Goal: Task Accomplishment & Management: Complete application form

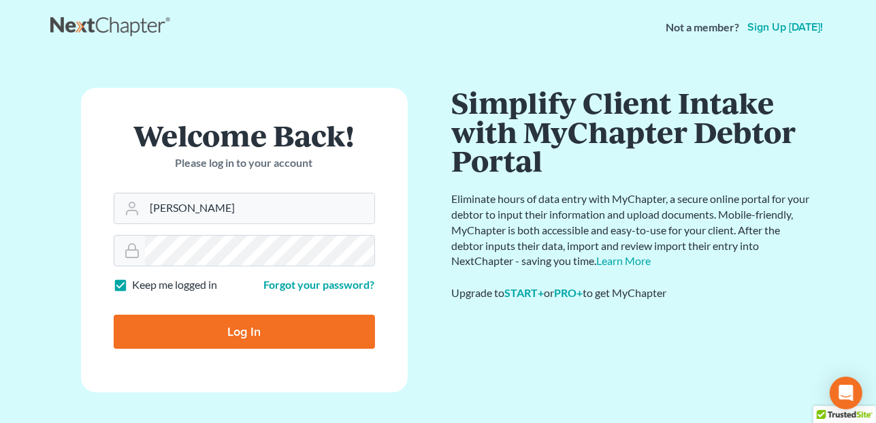
type input "[PERSON_NAME][EMAIL_ADDRESS][DOMAIN_NAME]"
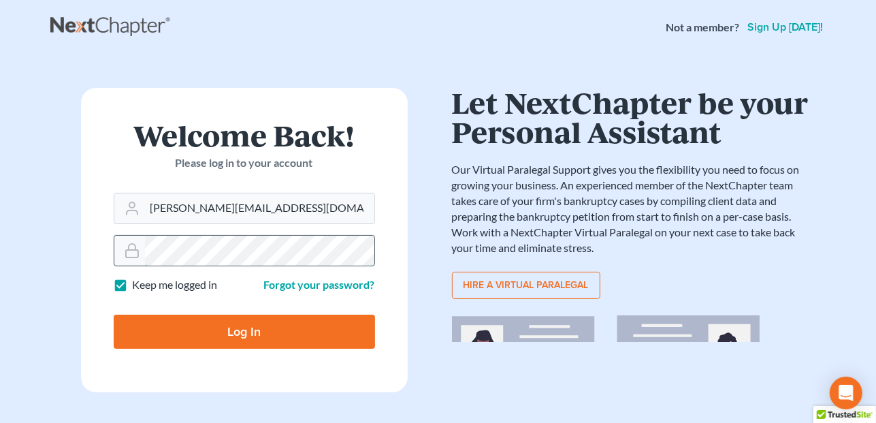
click at [123, 244] on div at bounding box center [244, 250] width 261 height 31
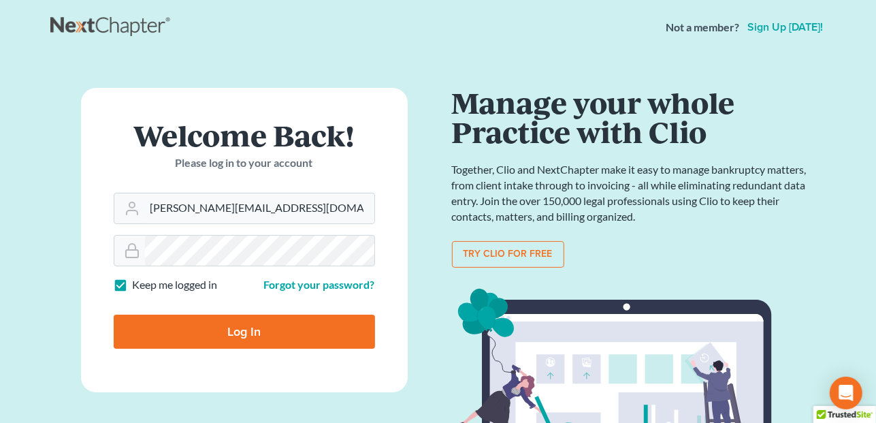
click at [229, 267] on form "Welcome Back! Please log in to your account Email Address dawn@molgardlaw.com P…" at bounding box center [244, 240] width 327 height 304
click at [129, 253] on div at bounding box center [244, 250] width 261 height 31
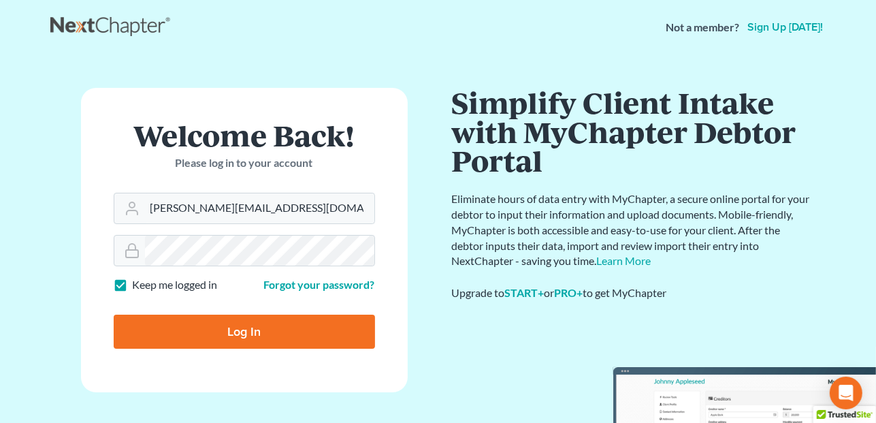
click at [229, 332] on input "Log In" at bounding box center [244, 331] width 261 height 34
type input "Thinking..."
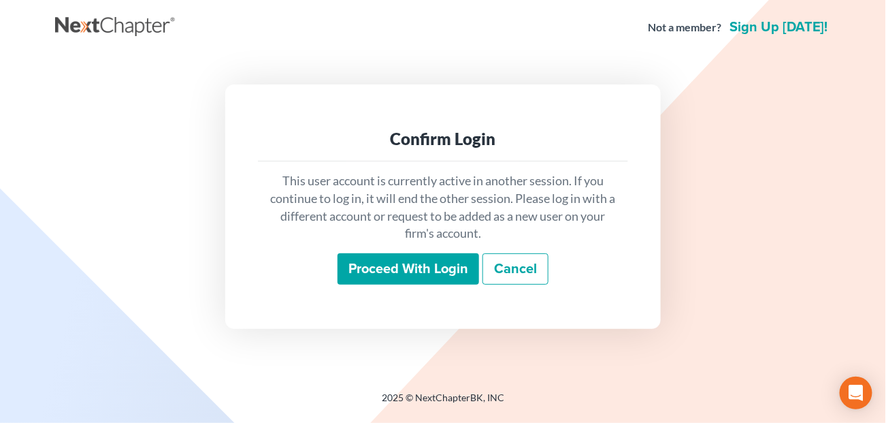
click at [412, 267] on input "Proceed with login" at bounding box center [409, 268] width 142 height 31
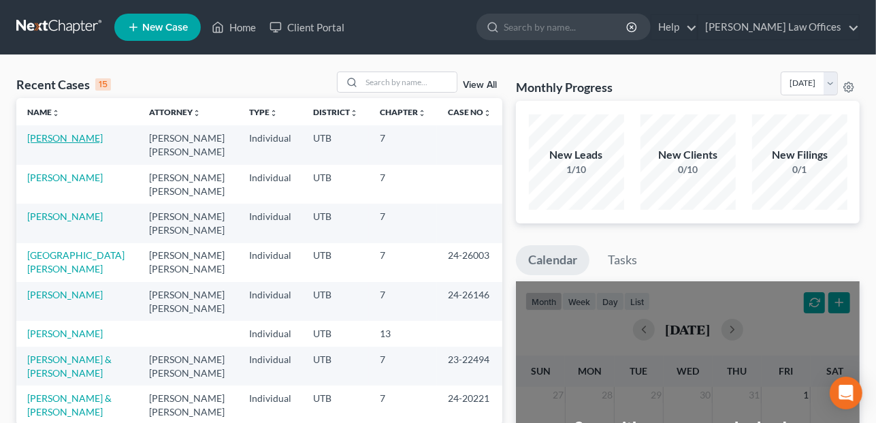
click at [52, 140] on link "[PERSON_NAME]" at bounding box center [65, 138] width 76 height 12
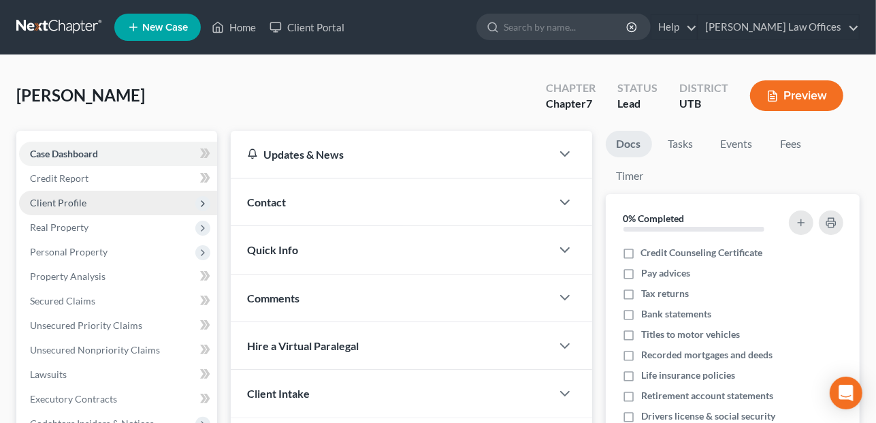
click at [73, 202] on span "Client Profile" at bounding box center [58, 203] width 56 height 12
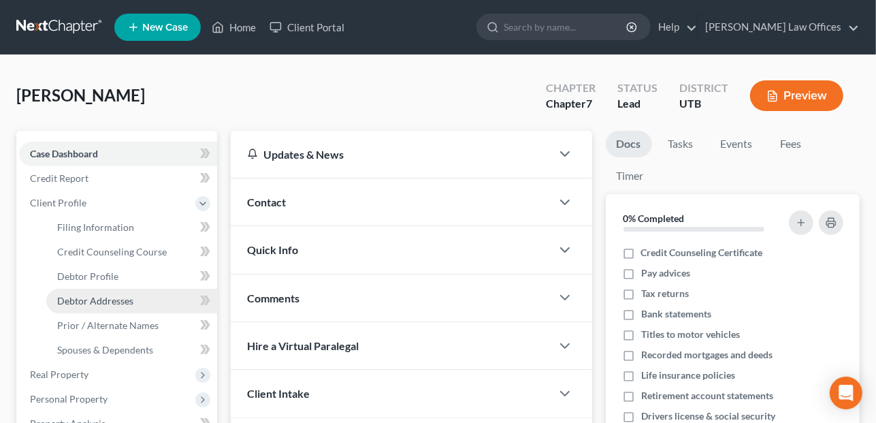
click at [78, 300] on span "Debtor Addresses" at bounding box center [95, 301] width 76 height 12
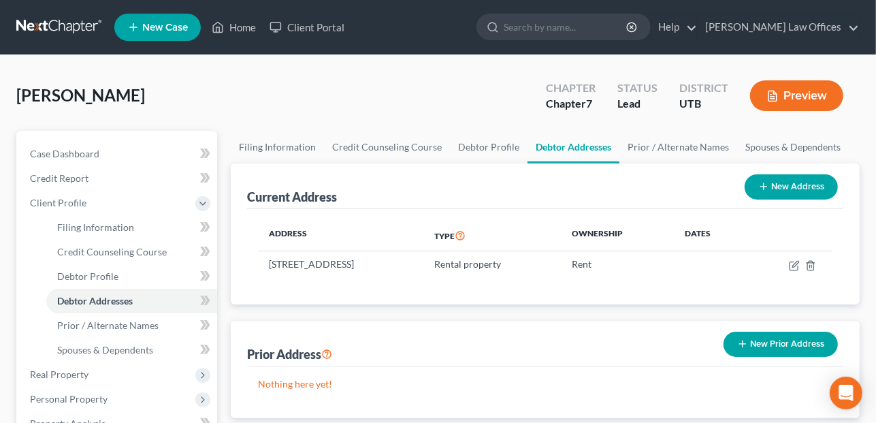
scroll to position [68, 0]
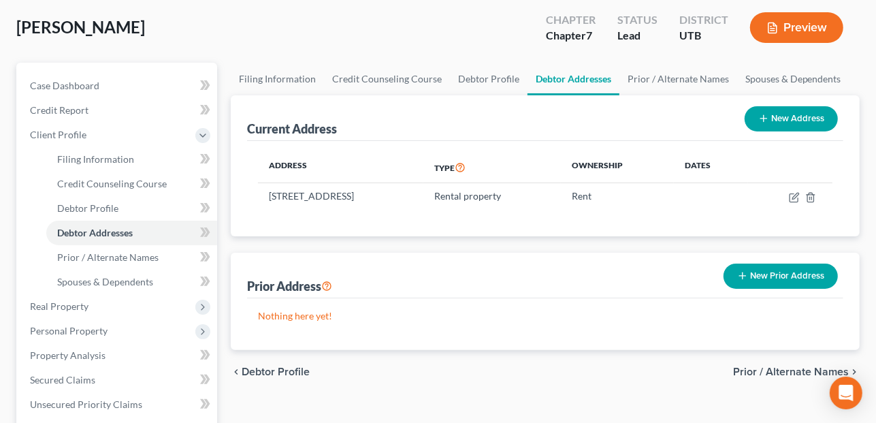
click at [757, 119] on button "New Address" at bounding box center [791, 118] width 93 height 25
select select "0"
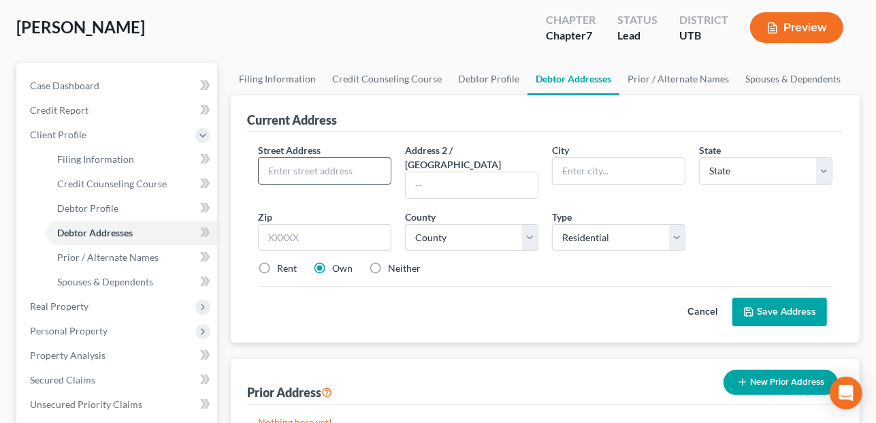
click at [289, 168] on input "text" at bounding box center [325, 171] width 132 height 26
click at [698, 298] on button "Cancel" at bounding box center [702, 311] width 60 height 27
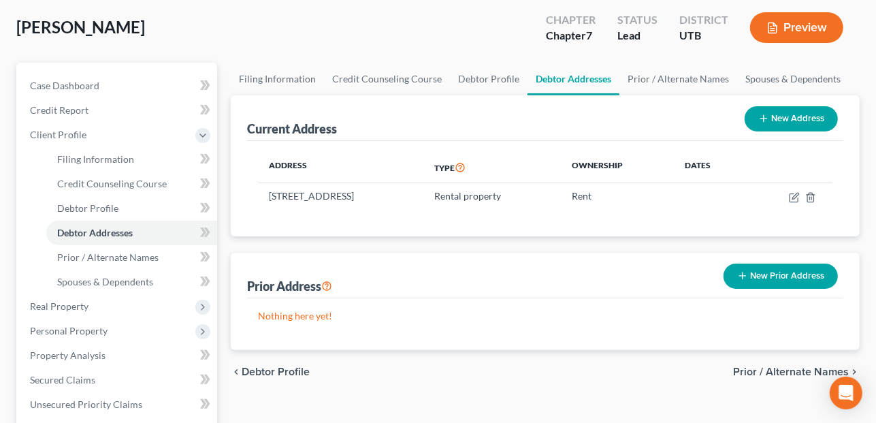
click at [753, 275] on button "New Prior Address" at bounding box center [780, 275] width 114 height 25
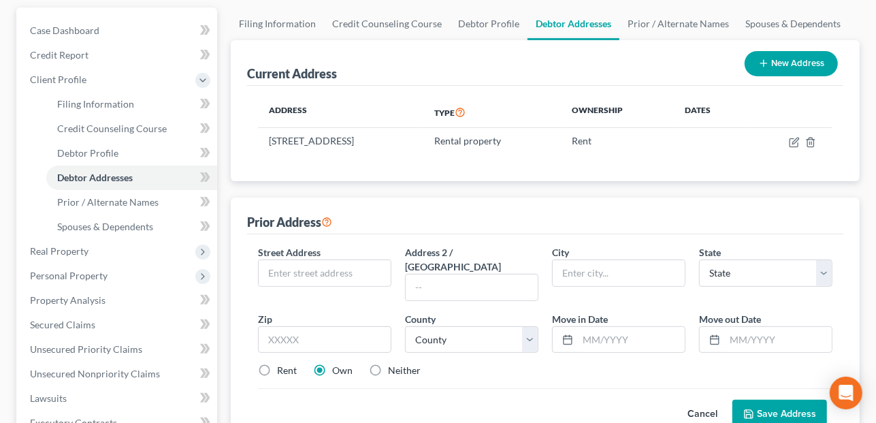
scroll to position [204, 0]
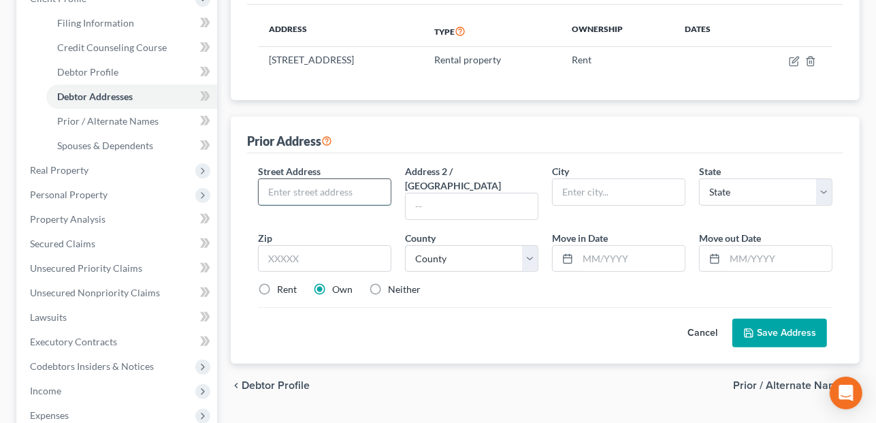
click at [306, 190] on input "text" at bounding box center [325, 192] width 132 height 26
type input "[STREET_ADDRESS]"
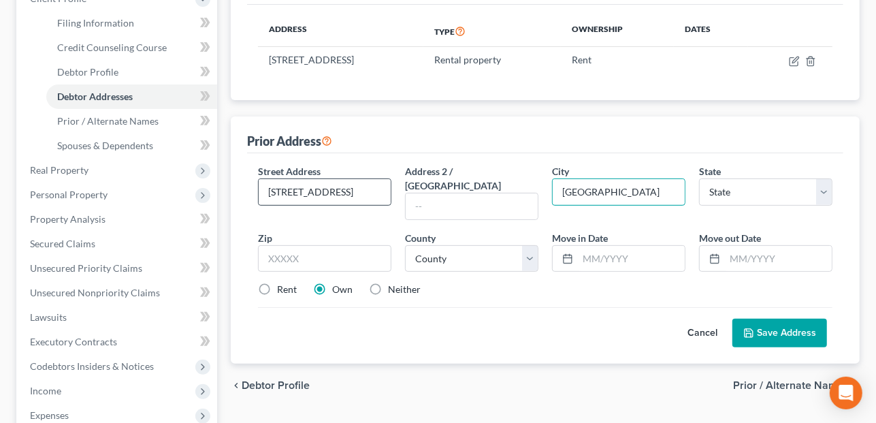
type input "[GEOGRAPHIC_DATA]"
select select "46"
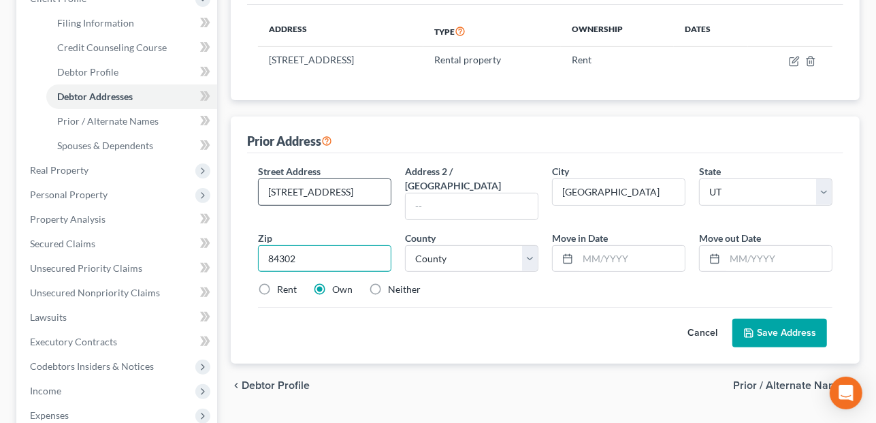
type input "84302"
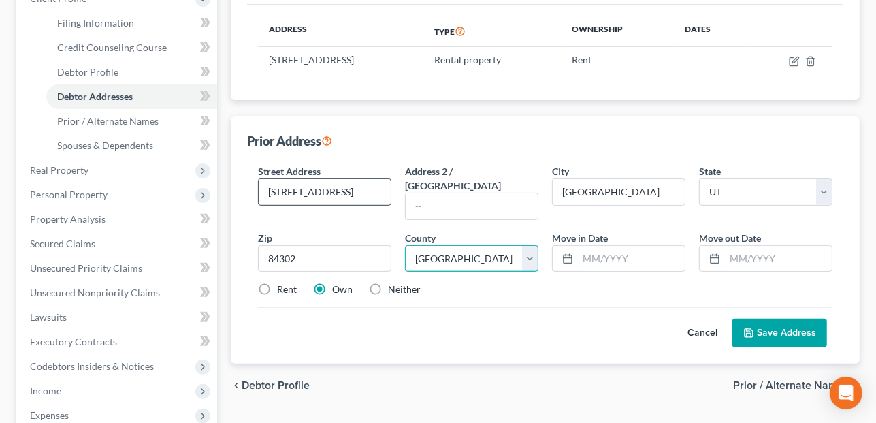
select select "1"
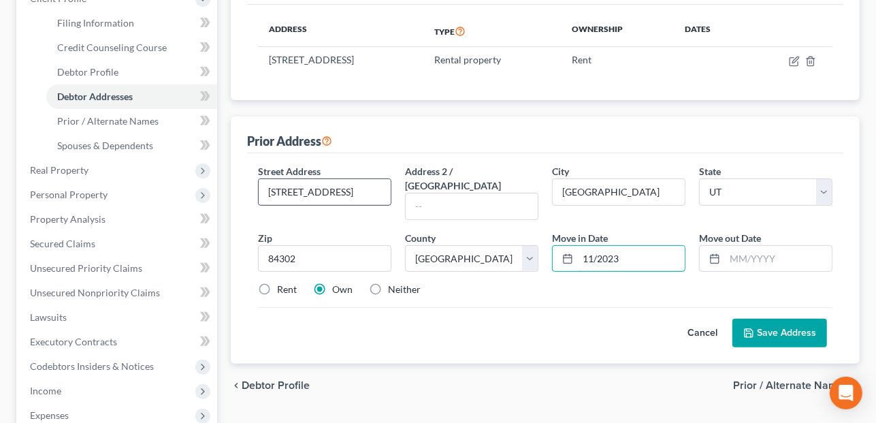
type input "11/2023"
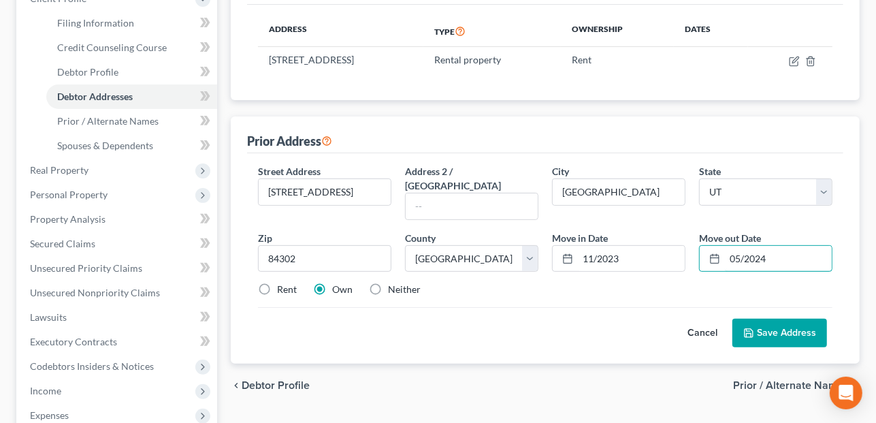
type input "05/2024"
click at [277, 282] on label "Rent" at bounding box center [287, 289] width 20 height 14
click at [282, 282] on input "Rent" at bounding box center [286, 286] width 9 height 9
radio input "true"
click at [787, 319] on button "Save Address" at bounding box center [779, 333] width 95 height 29
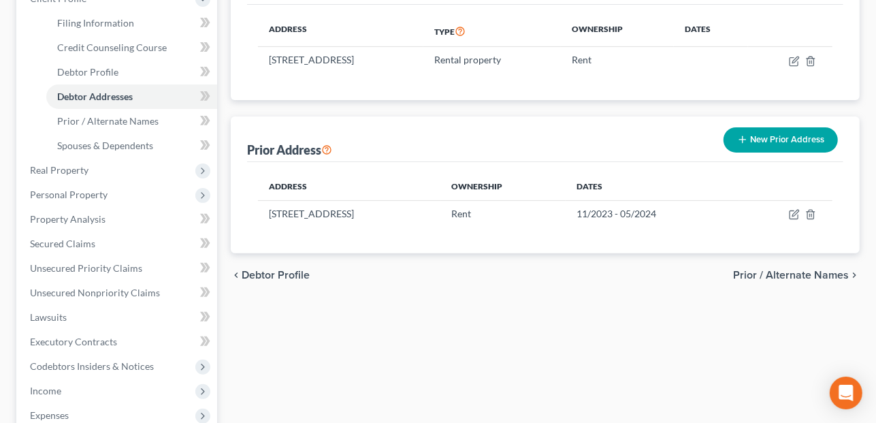
click at [745, 139] on icon "button" at bounding box center [742, 139] width 11 height 11
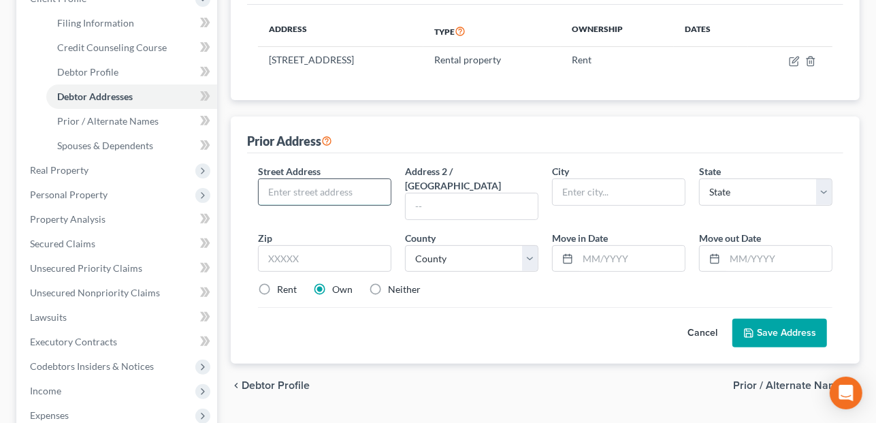
click at [352, 190] on input "text" at bounding box center [325, 192] width 132 height 26
type input "360 N 300 W"
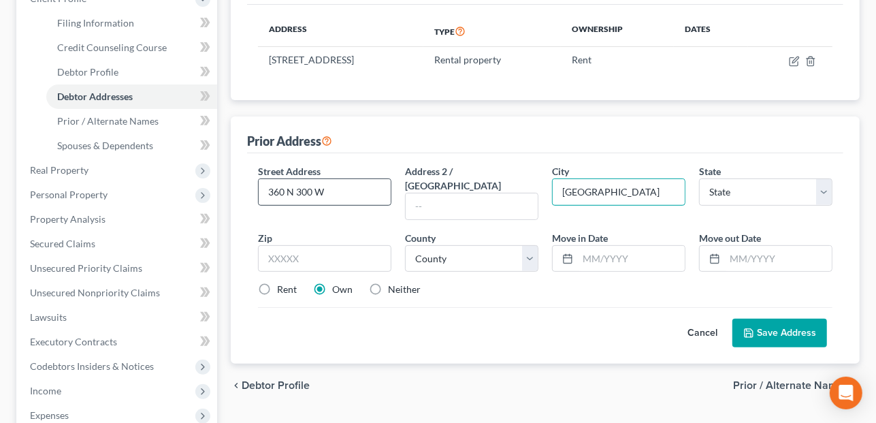
type input "[GEOGRAPHIC_DATA]"
select select "46"
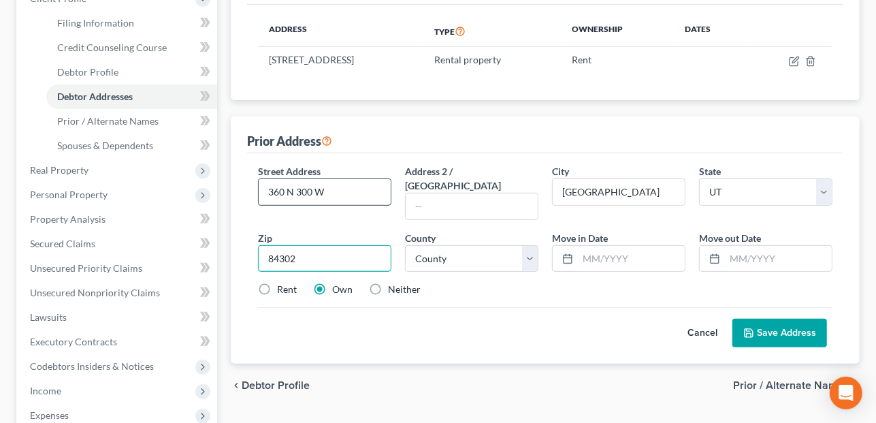
type input "84302"
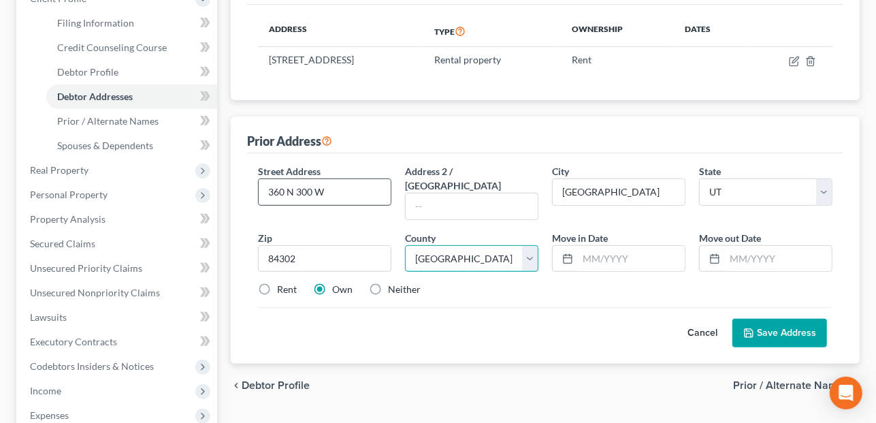
select select "1"
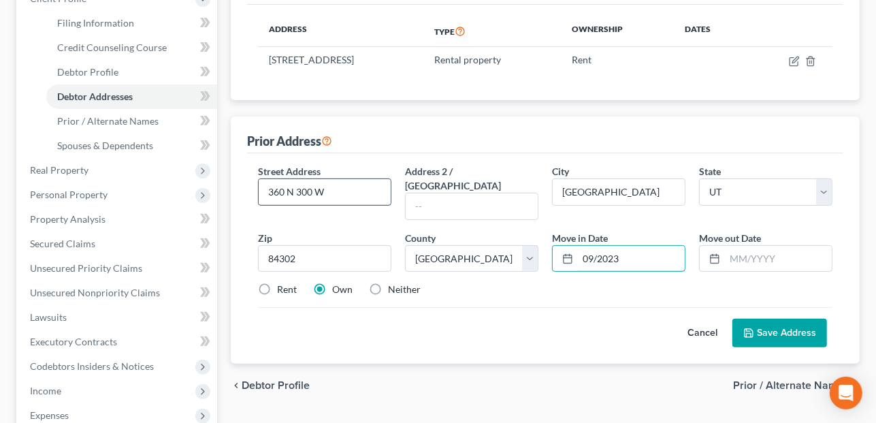
type input "09/2023"
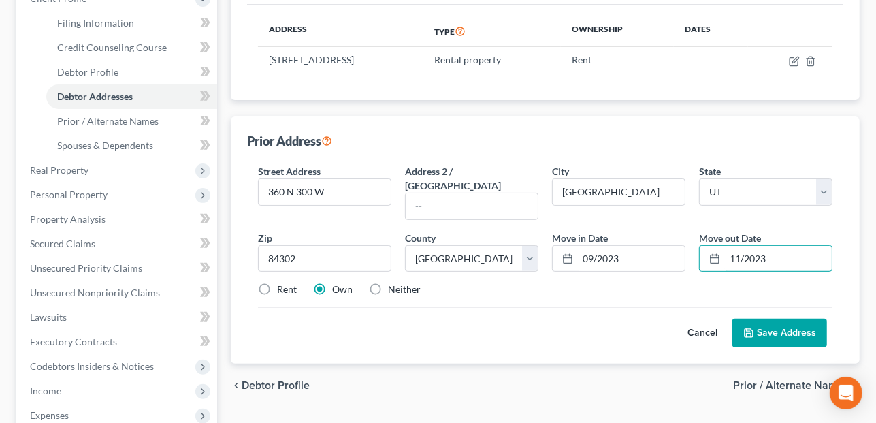
type input "11/2023"
click at [752, 327] on icon at bounding box center [748, 332] width 11 height 11
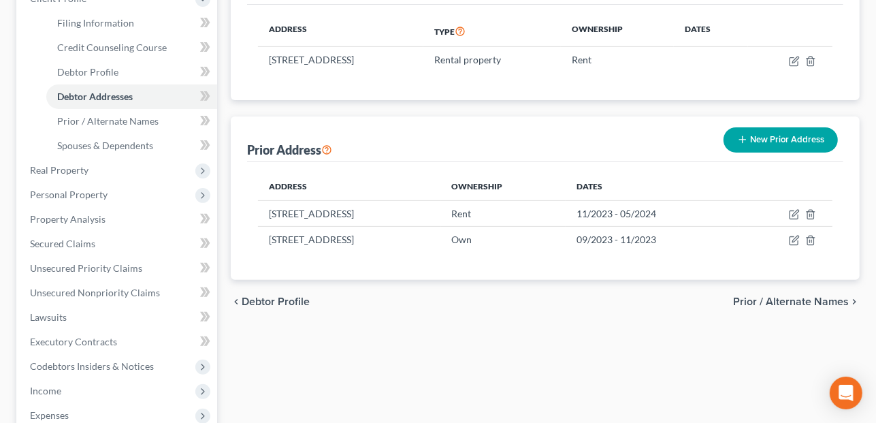
click at [765, 133] on button "New Prior Address" at bounding box center [780, 139] width 114 height 25
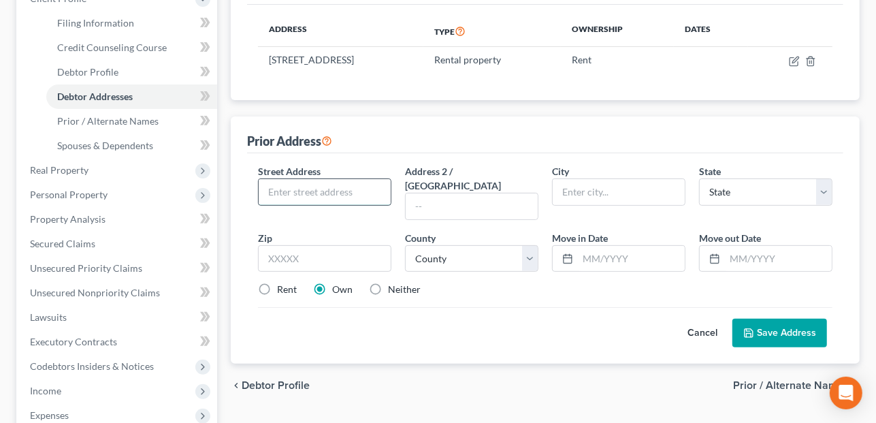
click at [362, 184] on input "text" at bounding box center [325, 192] width 132 height 26
type input "[STREET_ADDRESS]"
type input "Tooele"
select select "46"
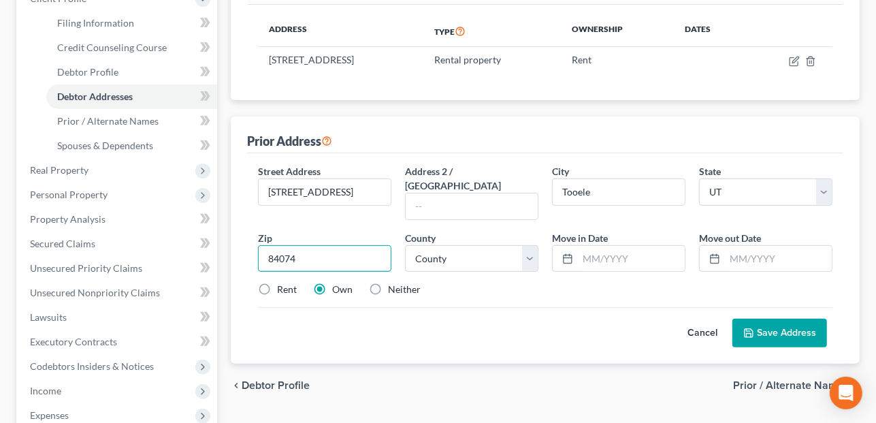
type input "84074"
select select "22"
type input "07/2017"
type input "09/2023"
click at [277, 282] on label "Rent" at bounding box center [287, 289] width 20 height 14
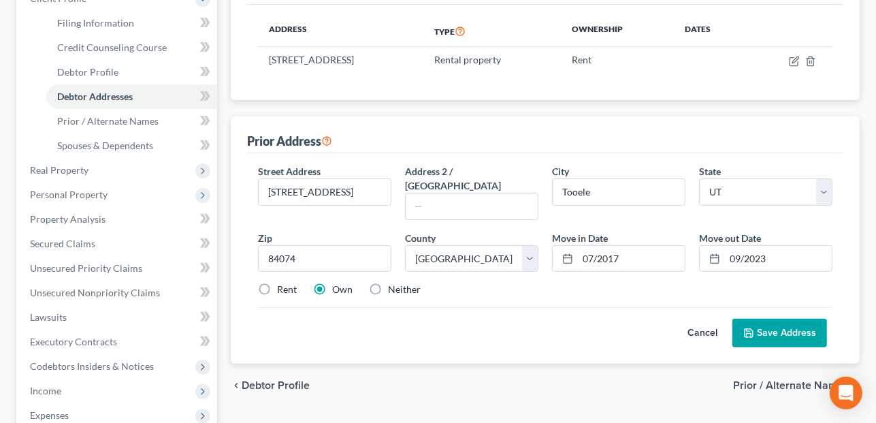
click at [282, 282] on input "Rent" at bounding box center [286, 286] width 9 height 9
radio input "true"
click at [794, 322] on button "Save Address" at bounding box center [779, 333] width 95 height 29
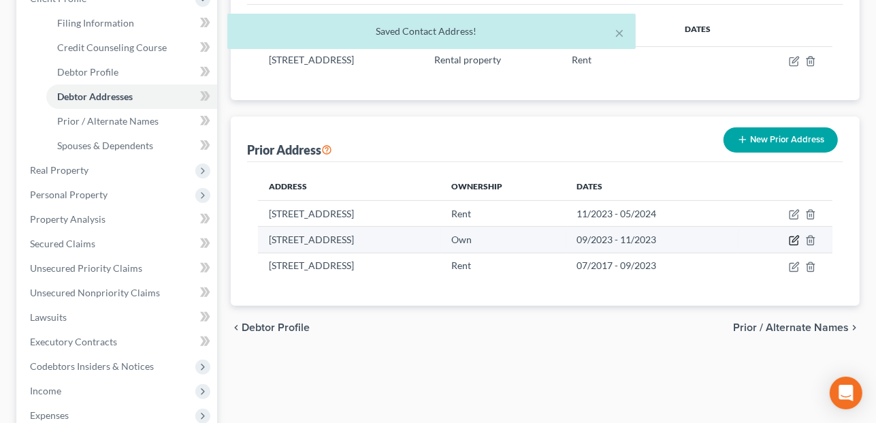
click at [795, 239] on icon "button" at bounding box center [794, 240] width 11 height 11
select select "46"
select select "1"
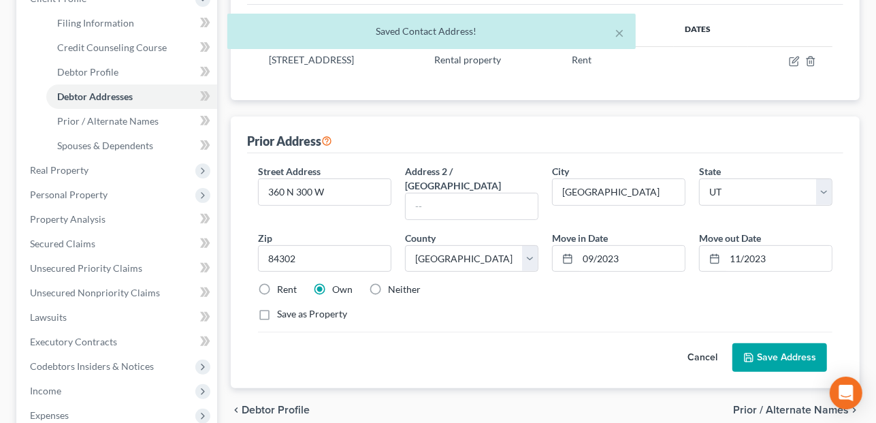
click at [277, 282] on label "Rent" at bounding box center [287, 289] width 20 height 14
click at [282, 282] on input "Rent" at bounding box center [286, 286] width 9 height 9
radio input "true"
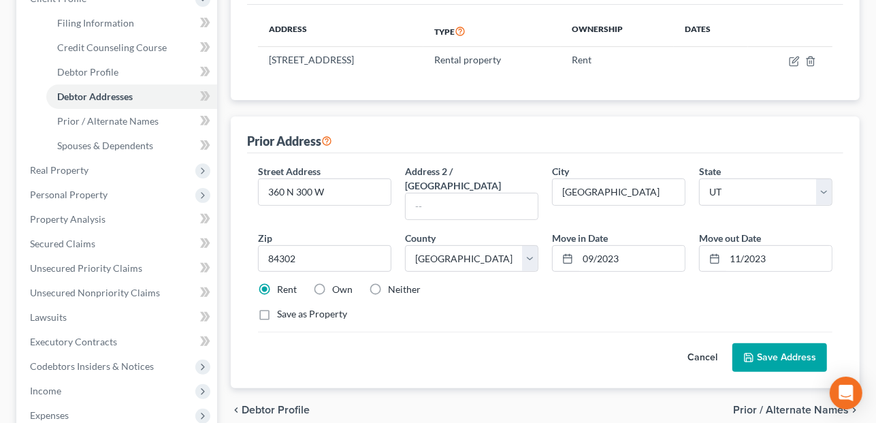
click at [776, 343] on button "Save Address" at bounding box center [779, 357] width 95 height 29
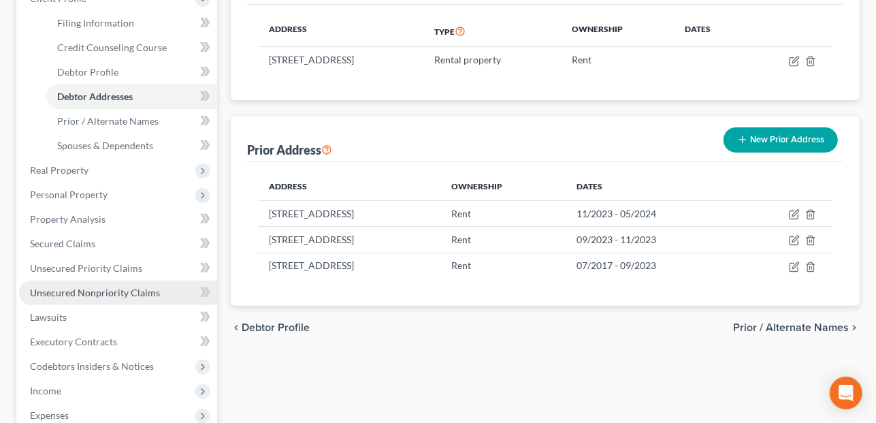
click at [91, 289] on span "Unsecured Nonpriority Claims" at bounding box center [95, 293] width 130 height 12
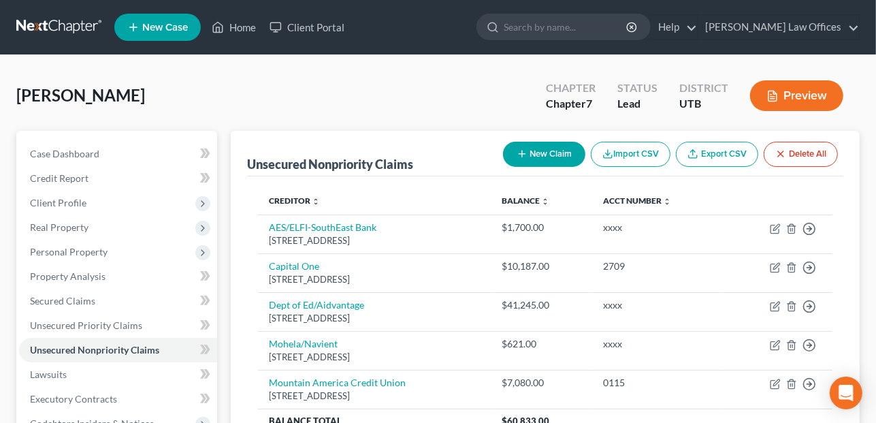
click at [549, 155] on button "New Claim" at bounding box center [544, 154] width 82 height 25
select select "0"
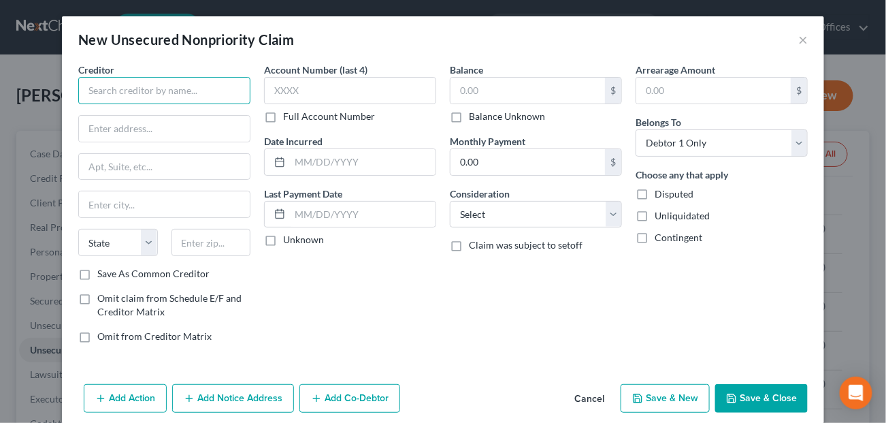
drag, startPoint x: 126, startPoint y: 81, endPoint x: 178, endPoint y: 87, distance: 52.8
click at [125, 81] on input "text" at bounding box center [164, 90] width 172 height 27
type input "[PERSON_NAME] Investments, LLC"
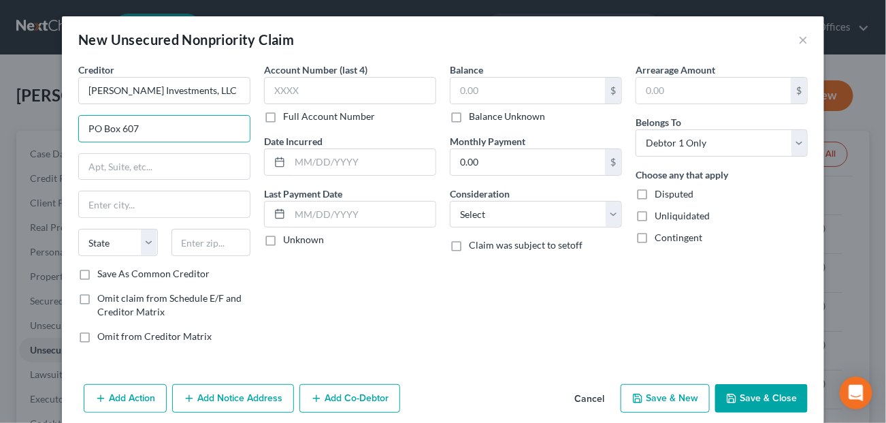
type input "PO Box 607"
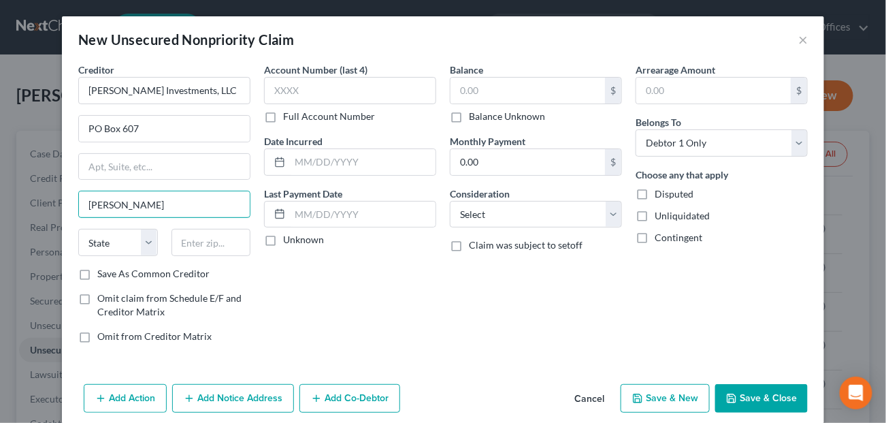
type input "[PERSON_NAME]"
select select "46"
type input "84050"
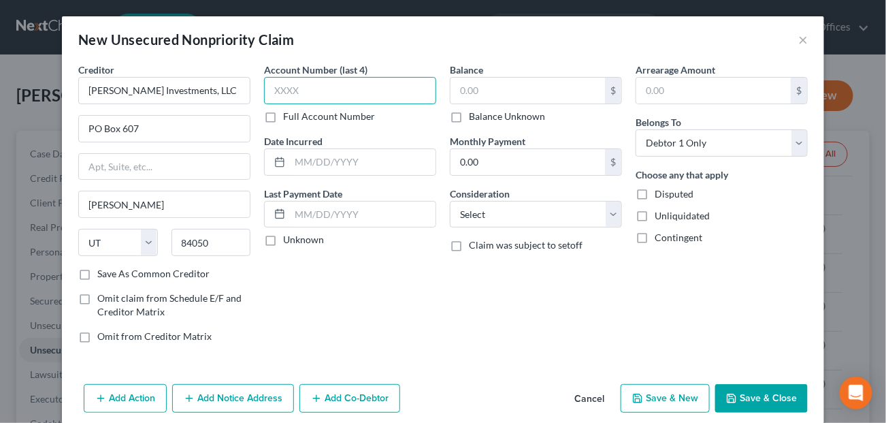
click at [297, 86] on input "text" at bounding box center [350, 90] width 172 height 27
type input "xxxx"
click at [459, 90] on input "text" at bounding box center [528, 91] width 154 height 26
type input "1,240.00"
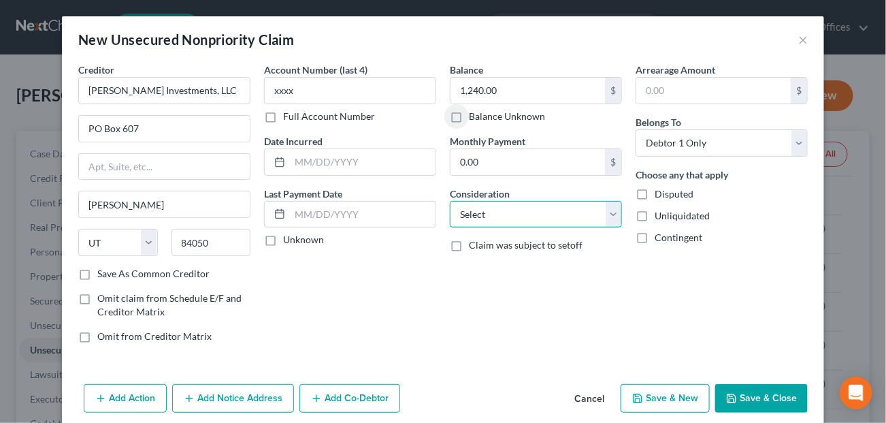
click at [504, 204] on select "Select Cable / Satellite Services Collection Agency Credit Card Debt Debt Couns…" at bounding box center [536, 214] width 172 height 27
select select "14"
click at [450, 201] on select "Select Cable / Satellite Services Collection Agency Credit Card Debt Debt Couns…" at bounding box center [536, 214] width 172 height 27
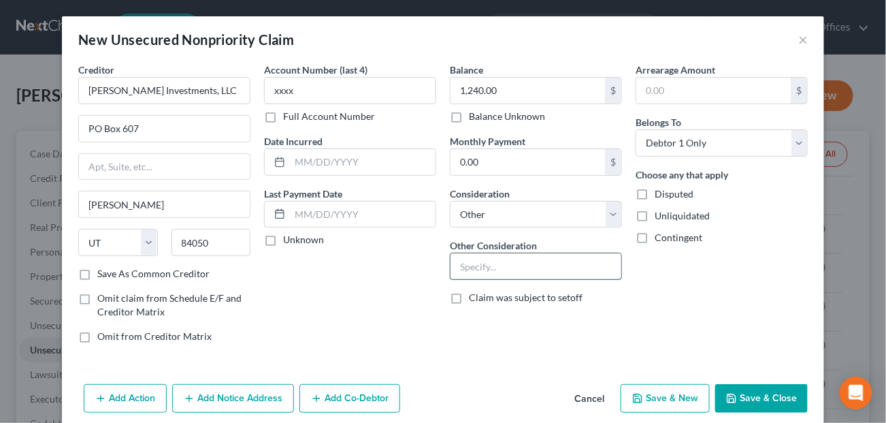
click at [490, 275] on input "text" at bounding box center [536, 266] width 171 height 26
type input "R"
type input "P"
type input "Last month's rent"
click at [744, 397] on button "Save & Close" at bounding box center [761, 398] width 93 height 29
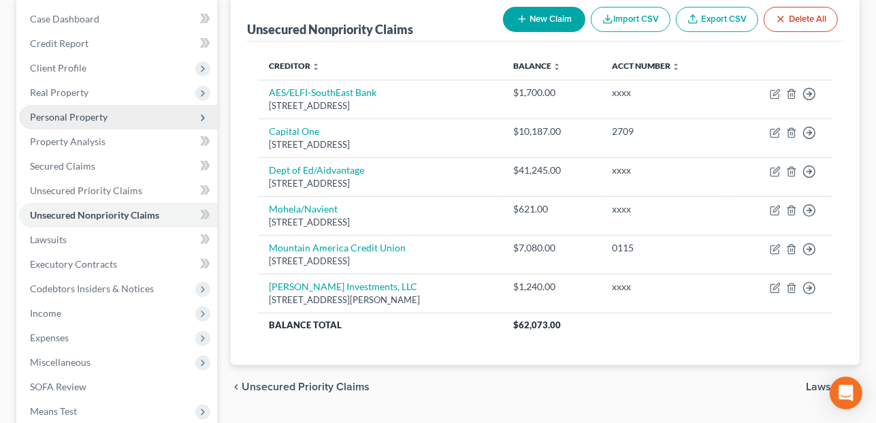
scroll to position [136, 0]
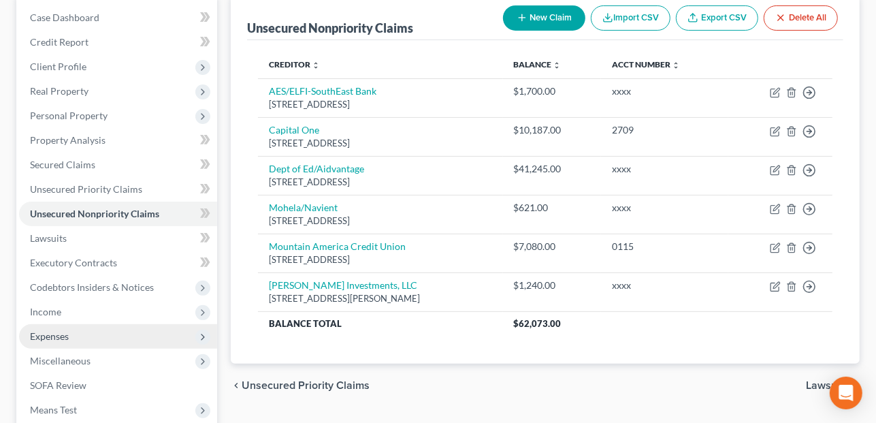
click at [206, 329] on icon at bounding box center [202, 336] width 15 height 15
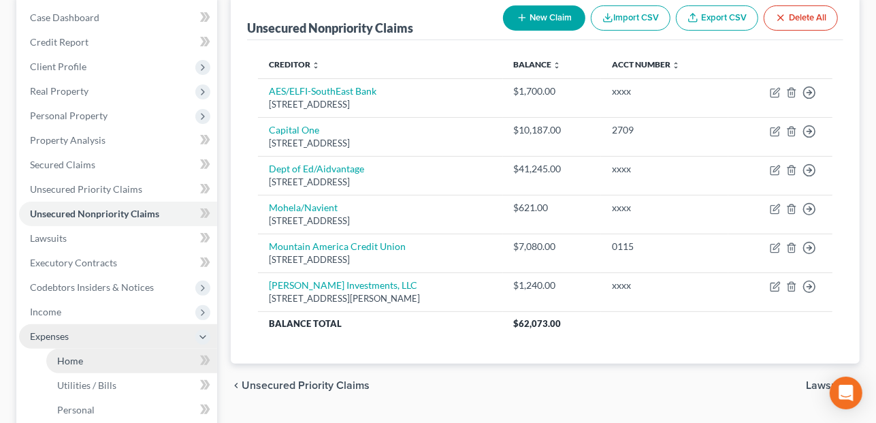
scroll to position [272, 0]
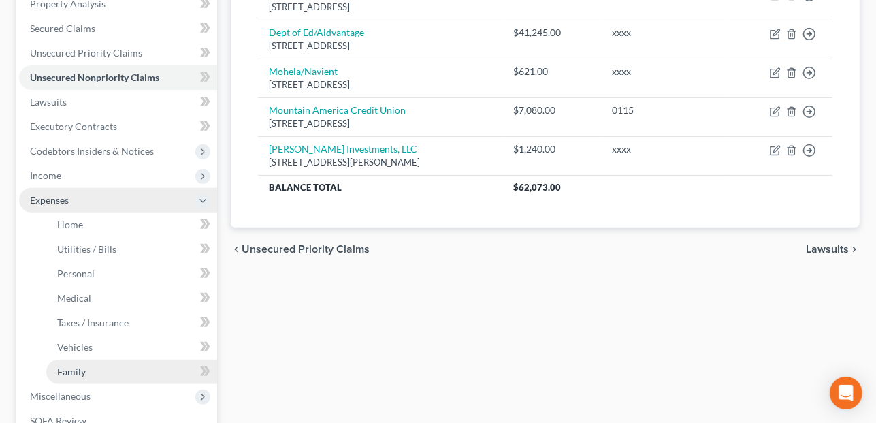
click at [94, 371] on link "Family" at bounding box center [131, 371] width 171 height 25
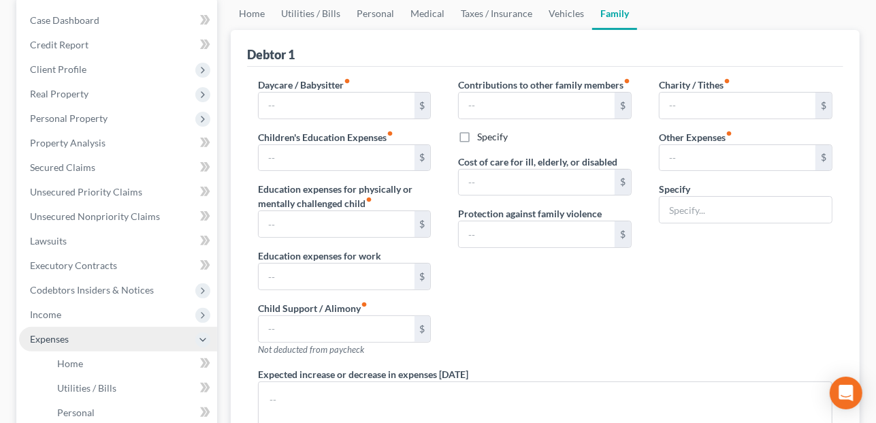
type input "168.00"
type input "100.00"
type input "0.00"
type input "660.00"
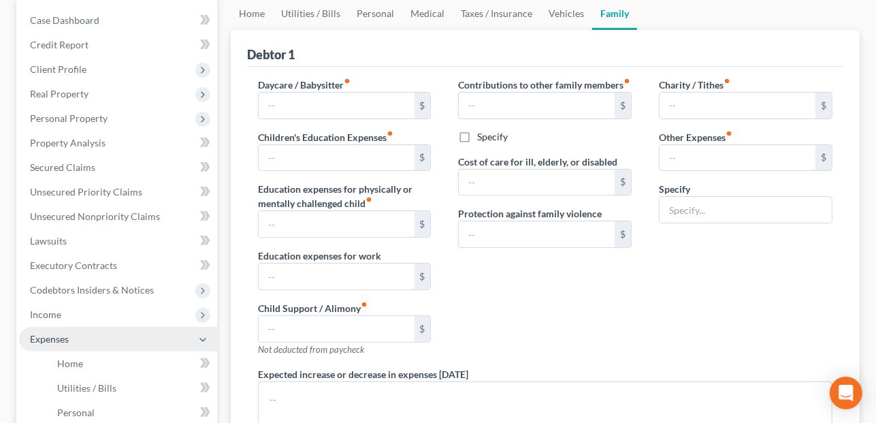
type input "0.00"
type input "260.00"
type input "0.00"
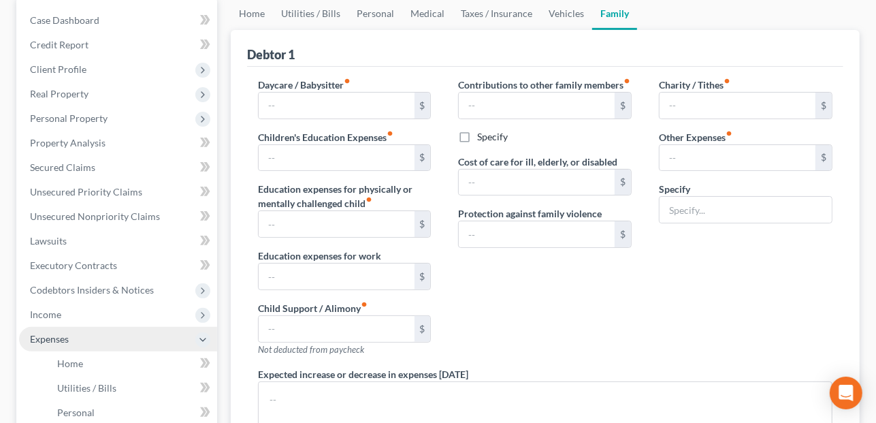
radio input "true"
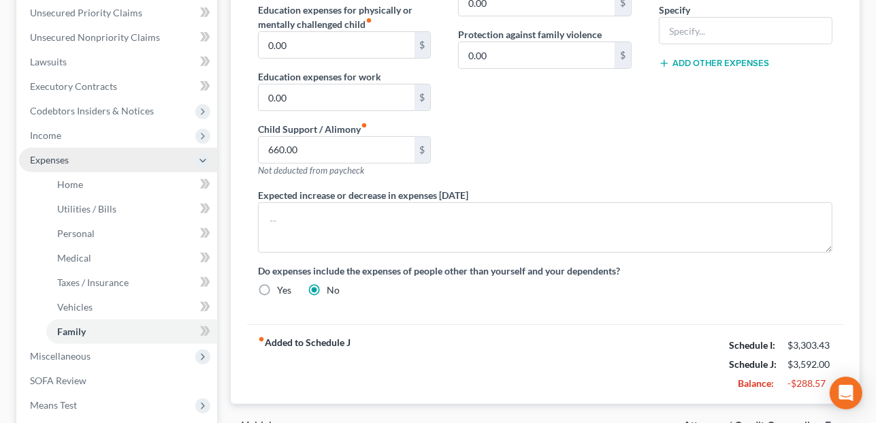
scroll to position [340, 0]
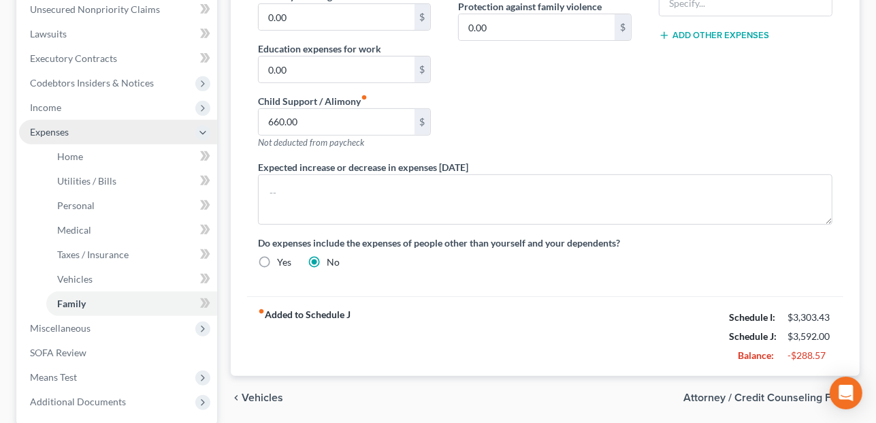
click at [714, 262] on div "Do expenses include the expenses of people other than yourself and your depende…" at bounding box center [545, 251] width 602 height 33
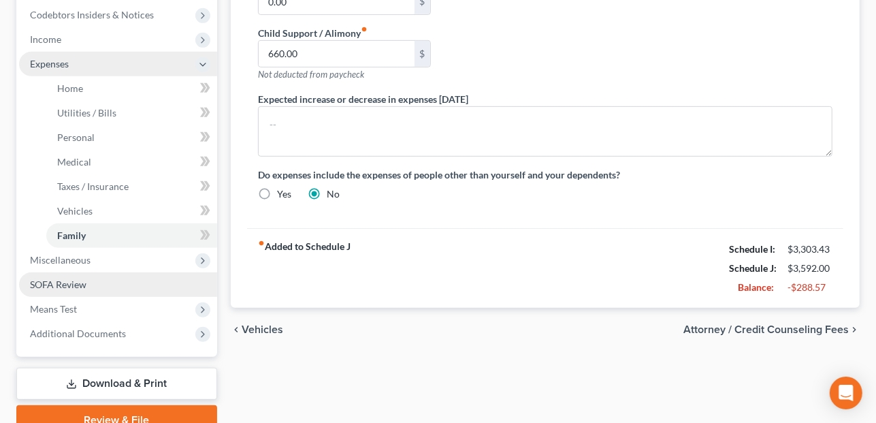
click at [73, 288] on span "SOFA Review" at bounding box center [58, 284] width 56 height 12
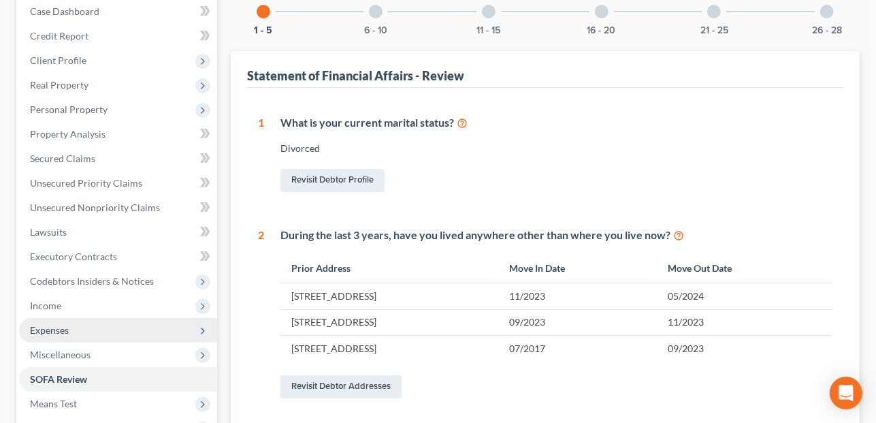
scroll to position [136, 0]
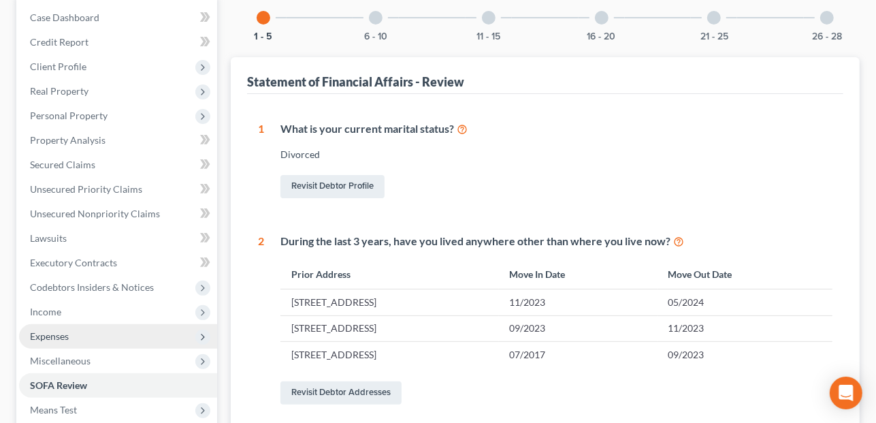
click at [378, 17] on div at bounding box center [376, 18] width 14 height 14
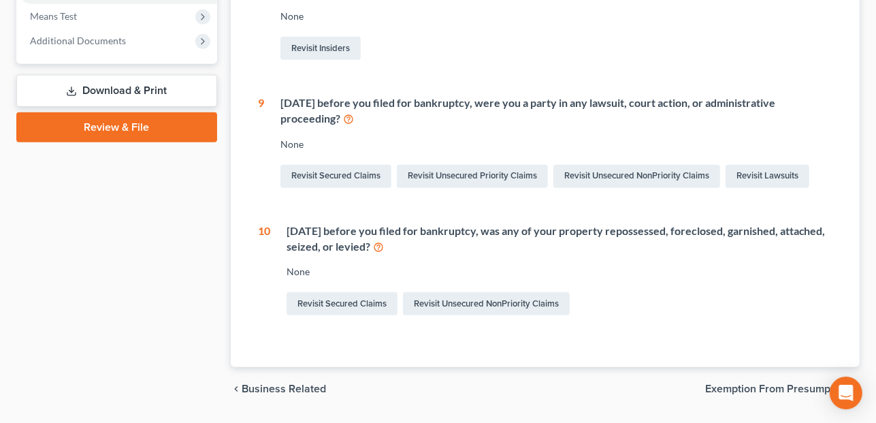
scroll to position [544, 0]
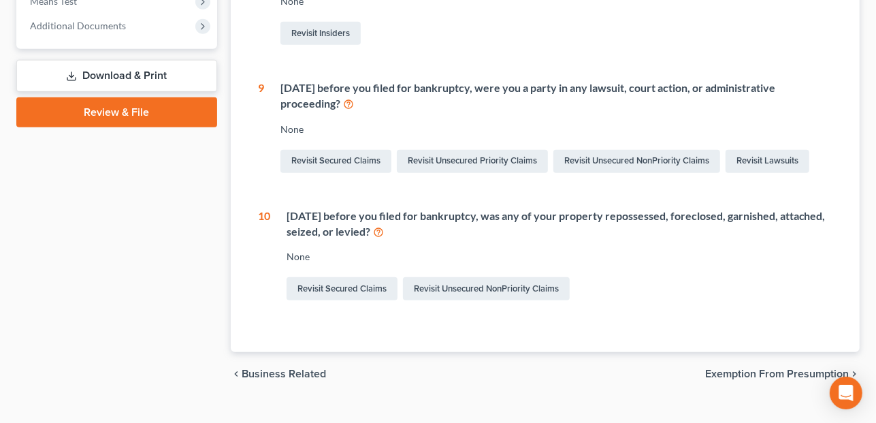
click at [353, 104] on div "[DATE] before you filed for bankruptcy, were you a party in any lawsuit, court …" at bounding box center [556, 95] width 552 height 31
click at [344, 102] on icon at bounding box center [348, 103] width 11 height 13
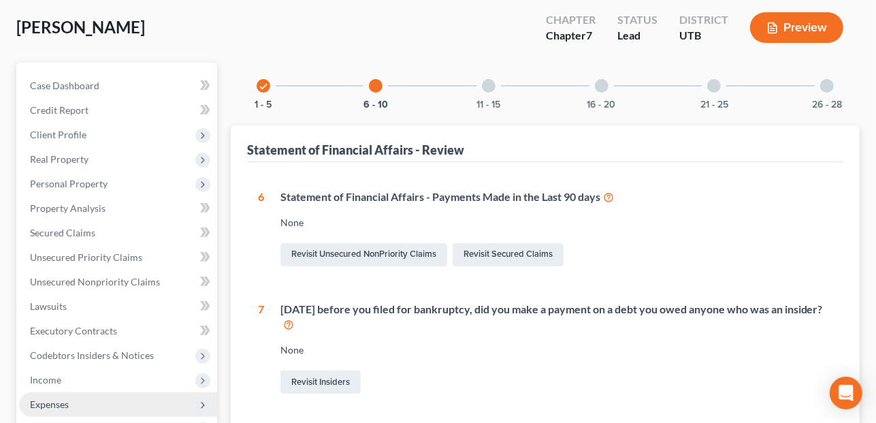
scroll to position [0, 0]
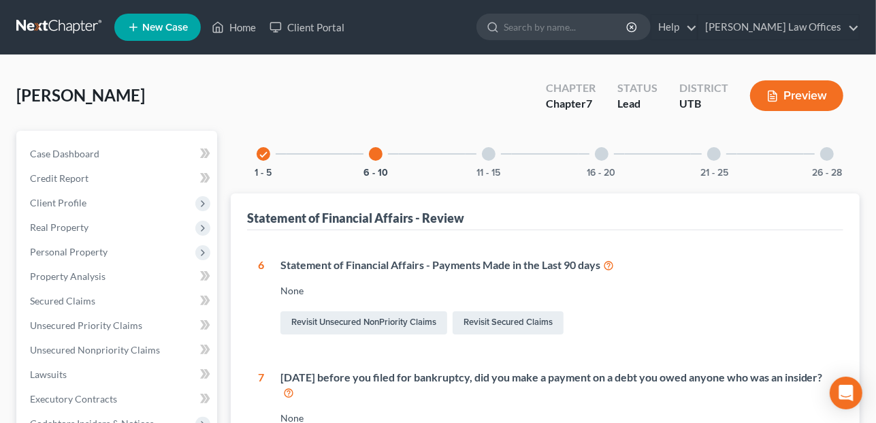
click at [491, 159] on div "11 - 15" at bounding box center [489, 154] width 46 height 46
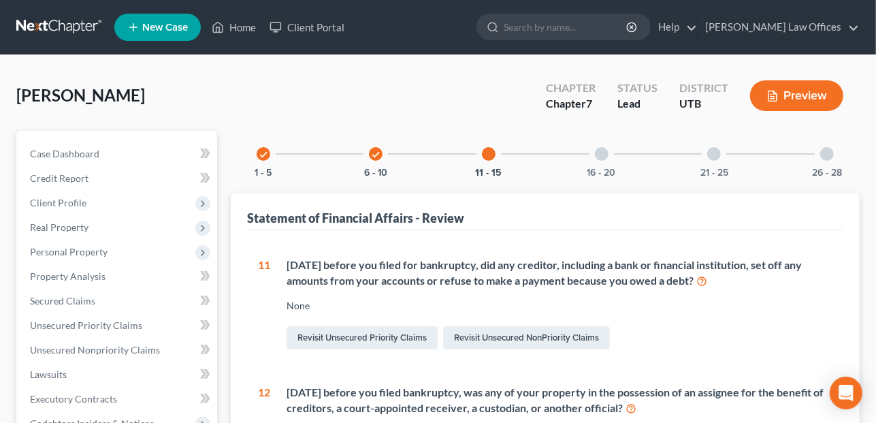
click at [598, 152] on div at bounding box center [602, 154] width 14 height 14
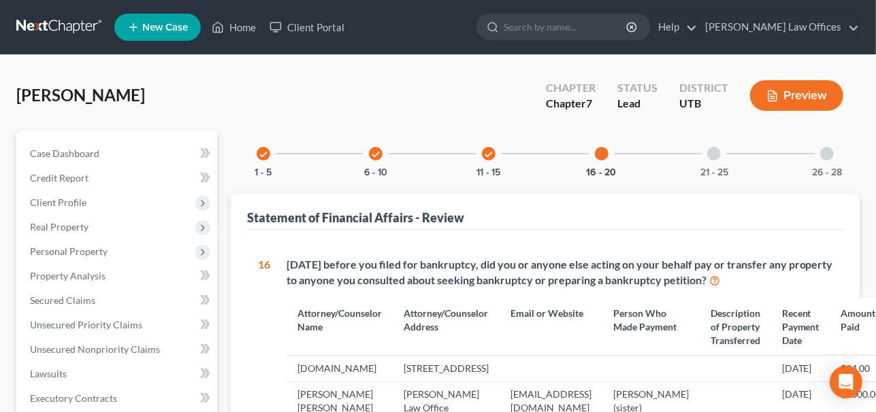
click at [714, 154] on div at bounding box center [714, 154] width 14 height 14
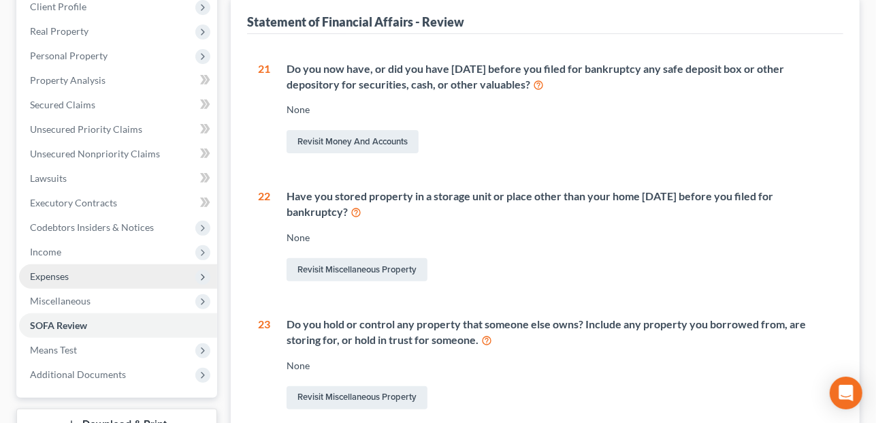
scroll to position [93, 0]
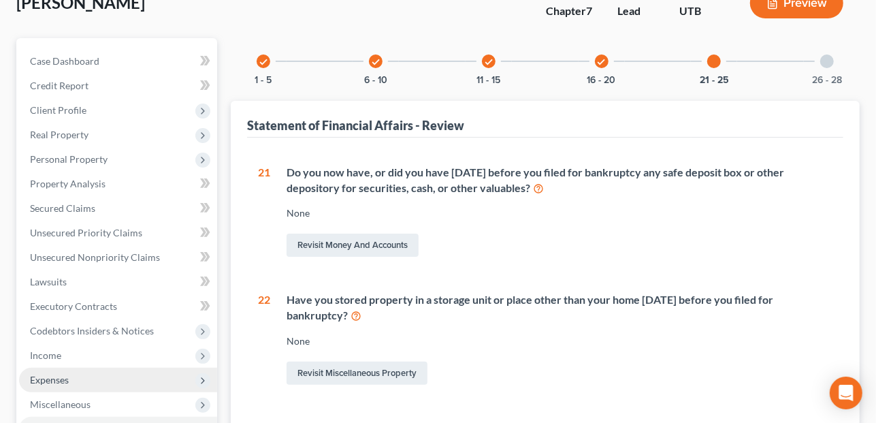
drag, startPoint x: 827, startPoint y: 64, endPoint x: 824, endPoint y: 71, distance: 8.0
click at [826, 69] on div "26 - 28" at bounding box center [827, 61] width 46 height 46
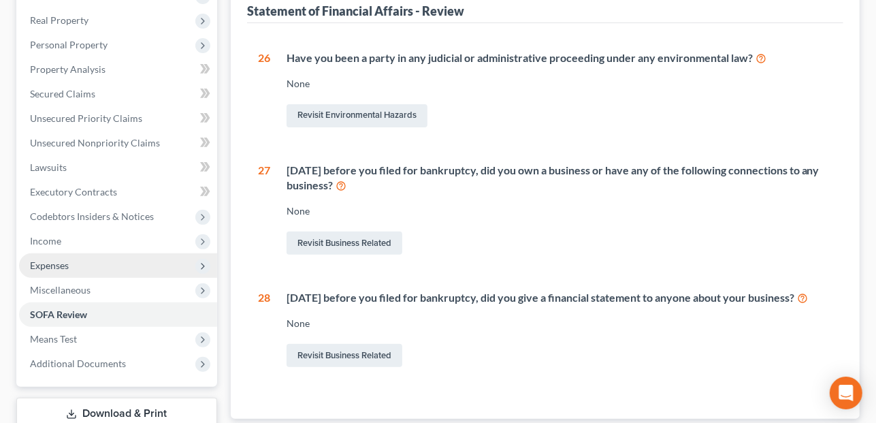
scroll to position [176, 0]
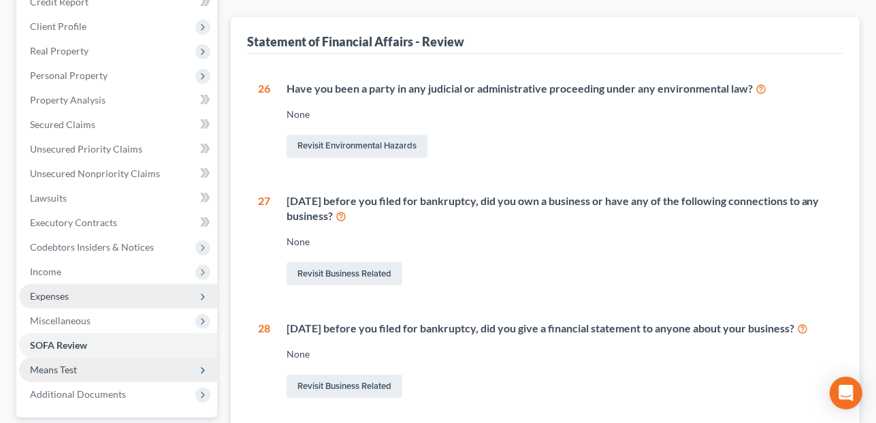
click at [78, 369] on span "Means Test" at bounding box center [118, 369] width 198 height 25
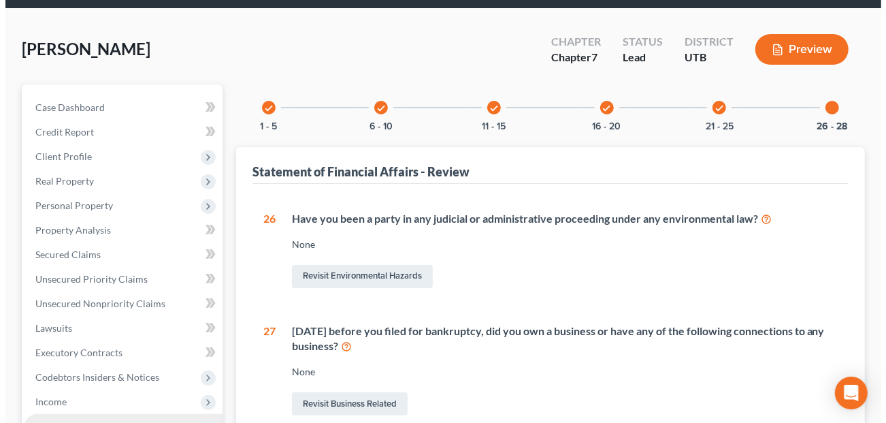
scroll to position [0, 0]
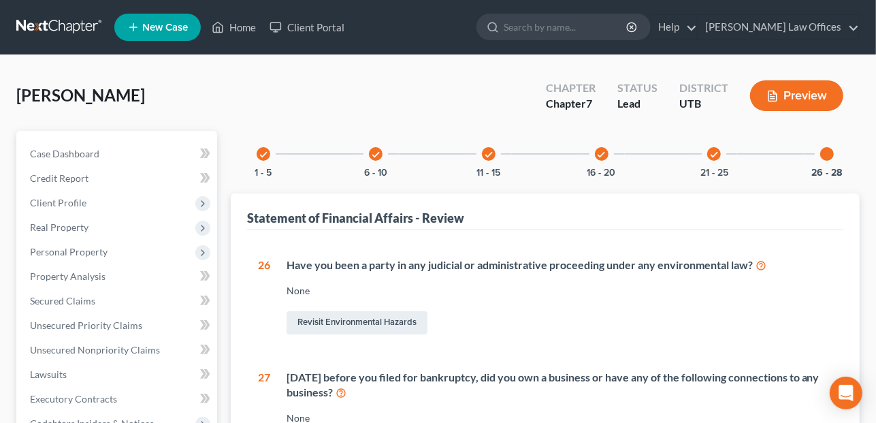
click at [806, 97] on button "Preview" at bounding box center [796, 95] width 93 height 31
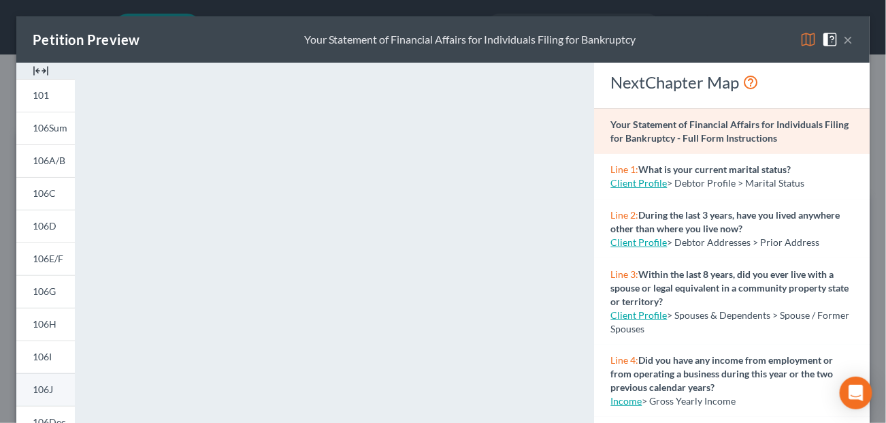
click at [42, 384] on span "106J" at bounding box center [43, 389] width 20 height 12
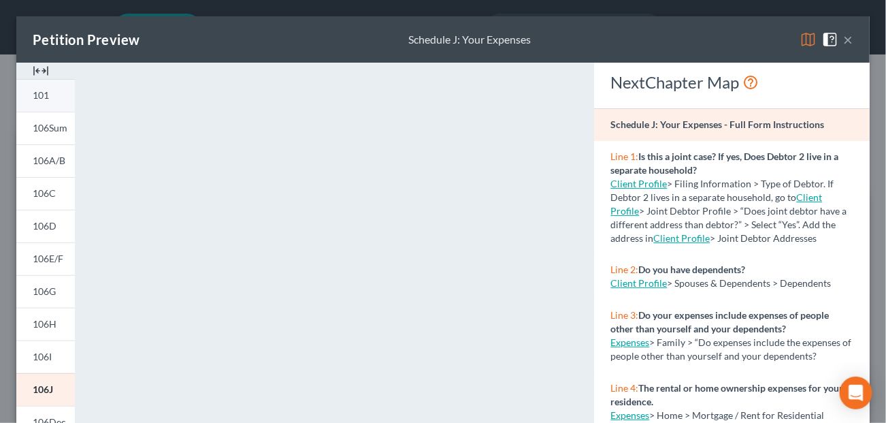
click at [44, 99] on span "101" at bounding box center [41, 95] width 16 height 12
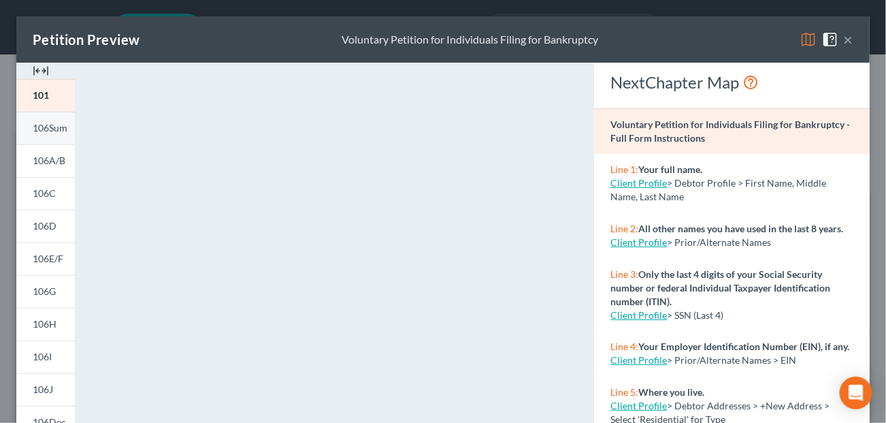
click at [50, 123] on span "106Sum" at bounding box center [50, 128] width 35 height 12
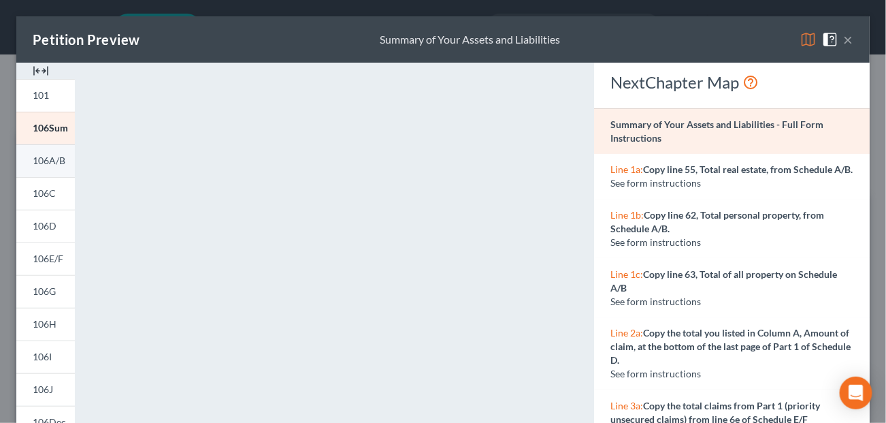
click at [51, 156] on span "106A/B" at bounding box center [49, 160] width 33 height 12
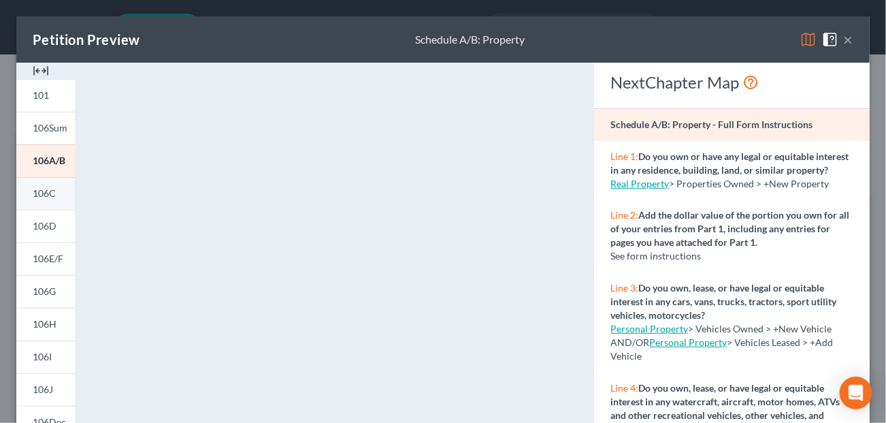
click at [31, 189] on link "106C" at bounding box center [45, 193] width 59 height 33
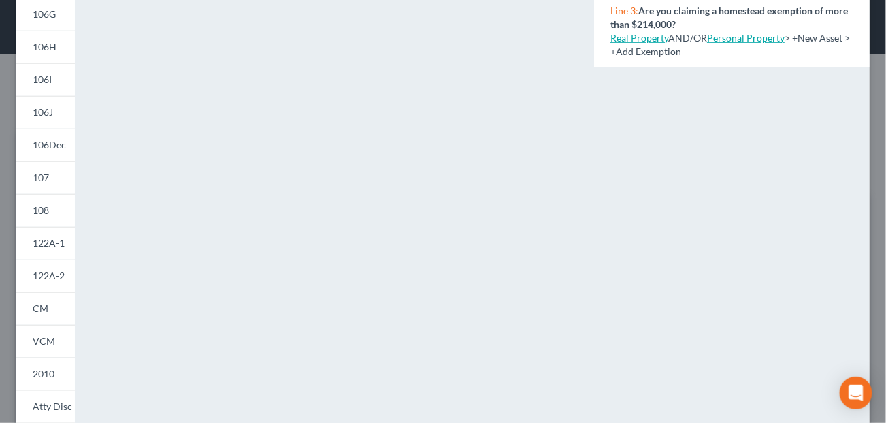
scroll to position [72, 0]
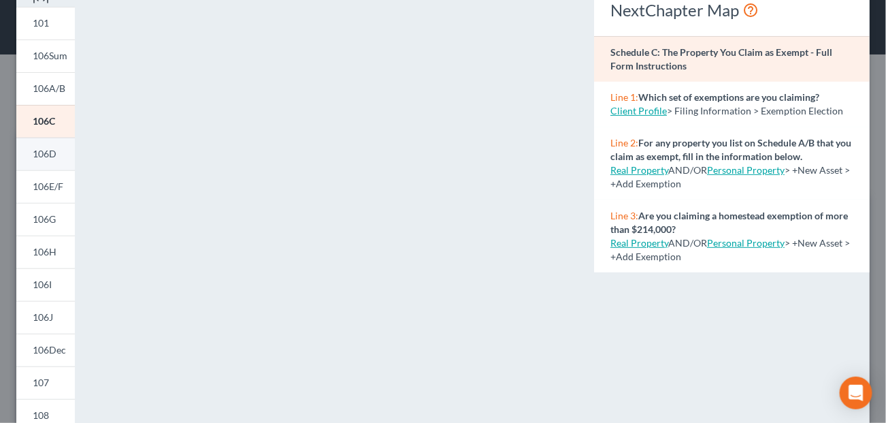
click at [43, 157] on span "106D" at bounding box center [45, 154] width 24 height 12
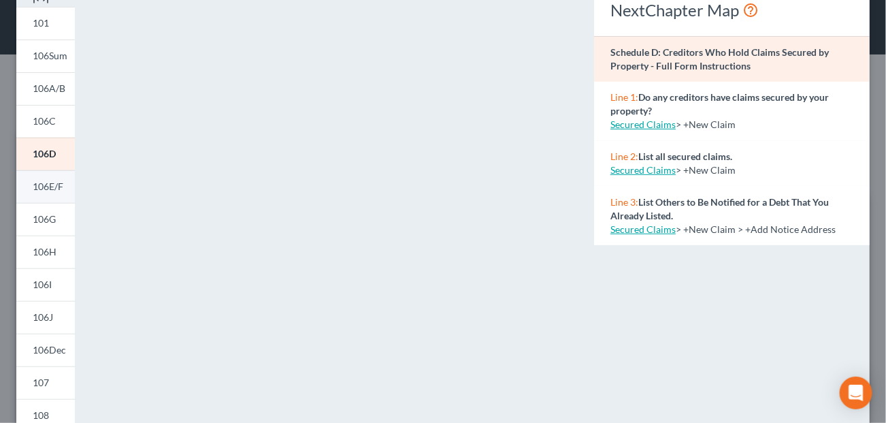
click at [33, 184] on span "106E/F" at bounding box center [48, 186] width 31 height 12
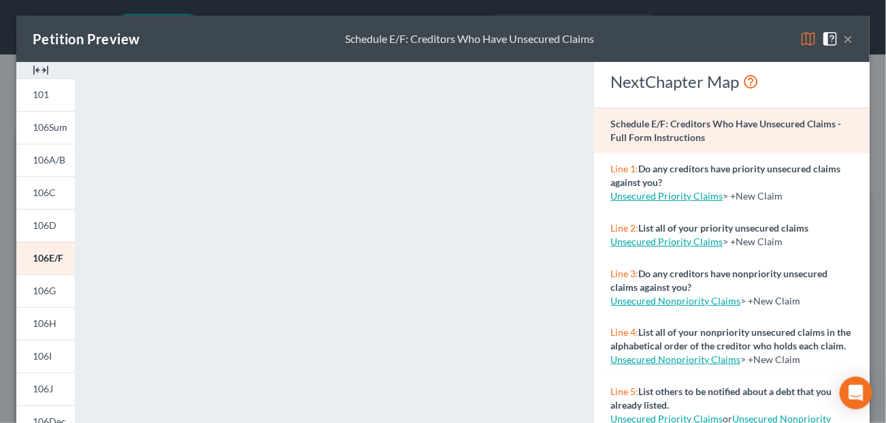
scroll to position [0, 0]
click at [49, 291] on span "106G" at bounding box center [44, 291] width 23 height 12
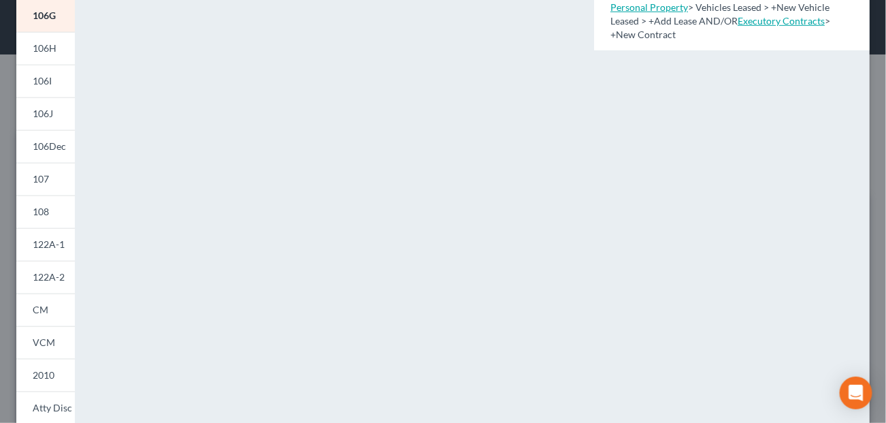
scroll to position [208, 0]
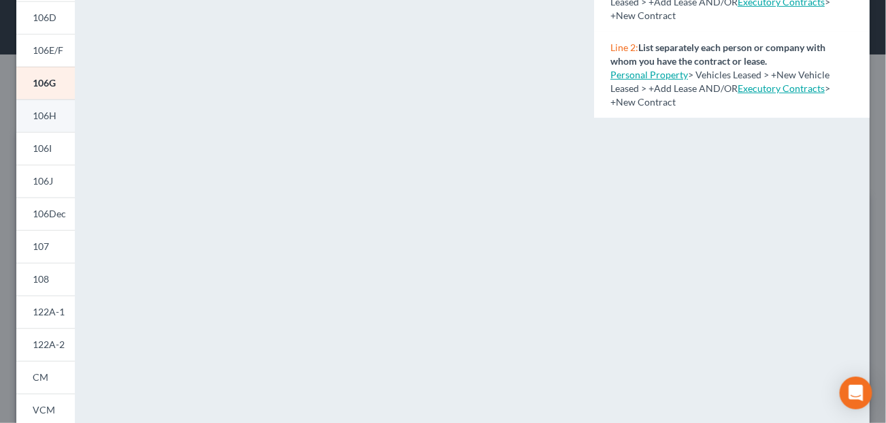
click at [30, 108] on link "106H" at bounding box center [45, 115] width 59 height 33
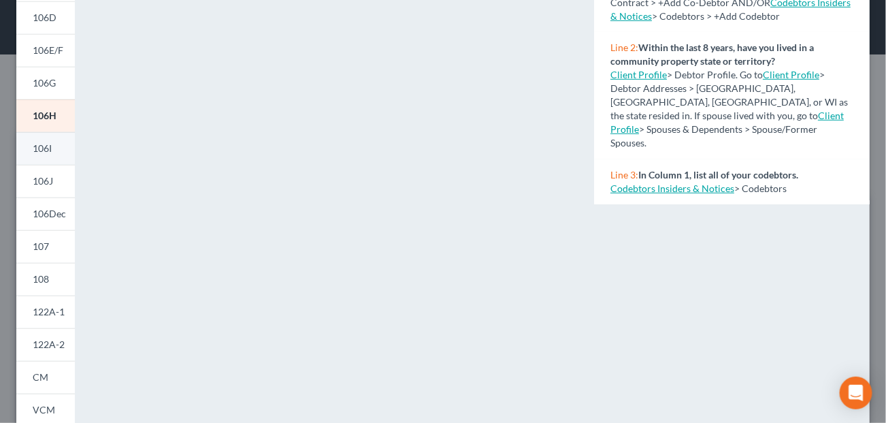
click at [42, 152] on span "106I" at bounding box center [42, 148] width 19 height 12
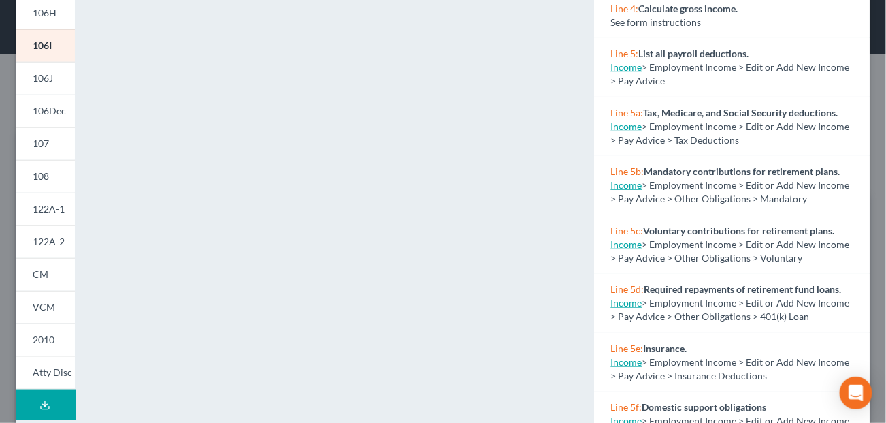
scroll to position [344, 0]
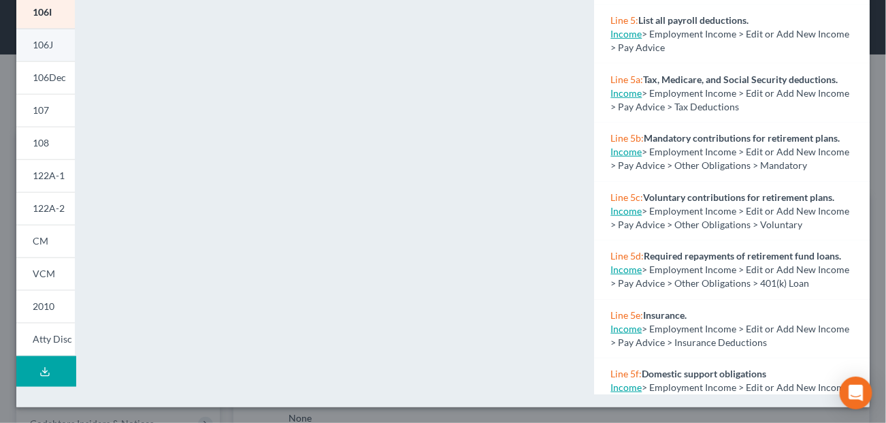
click at [39, 50] on span "106J" at bounding box center [43, 45] width 20 height 12
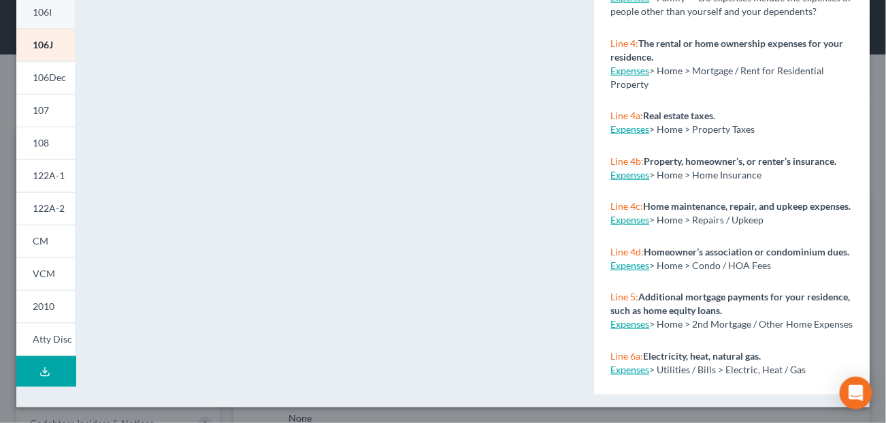
click at [47, 10] on span "106I" at bounding box center [42, 12] width 19 height 12
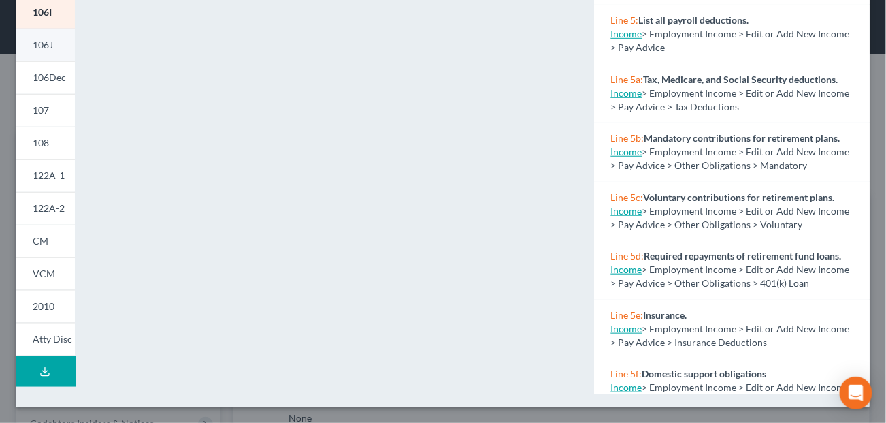
click at [35, 39] on span "106J" at bounding box center [43, 45] width 20 height 12
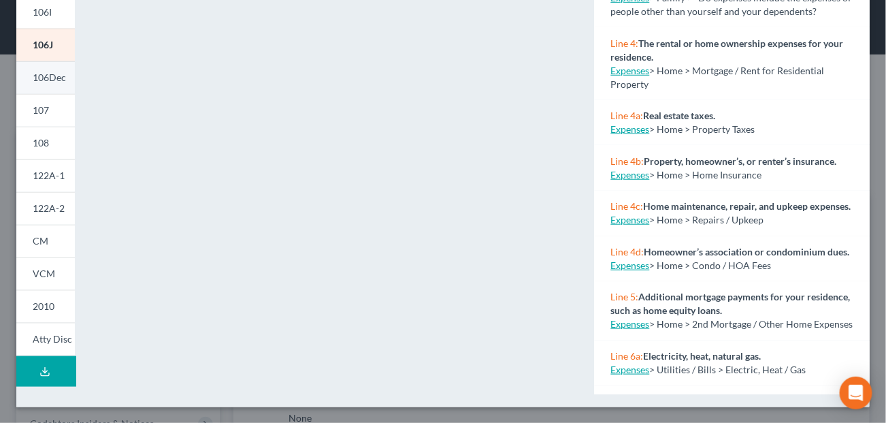
click at [39, 90] on link "106Dec" at bounding box center [45, 77] width 59 height 33
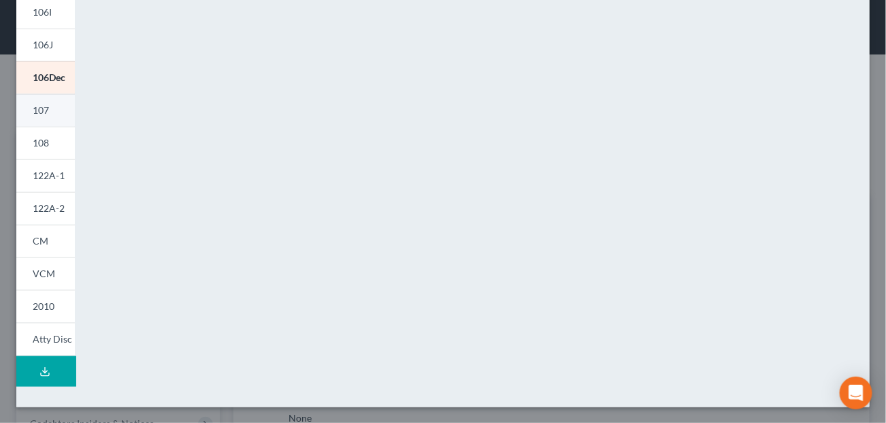
click at [57, 120] on link "107" at bounding box center [45, 110] width 59 height 33
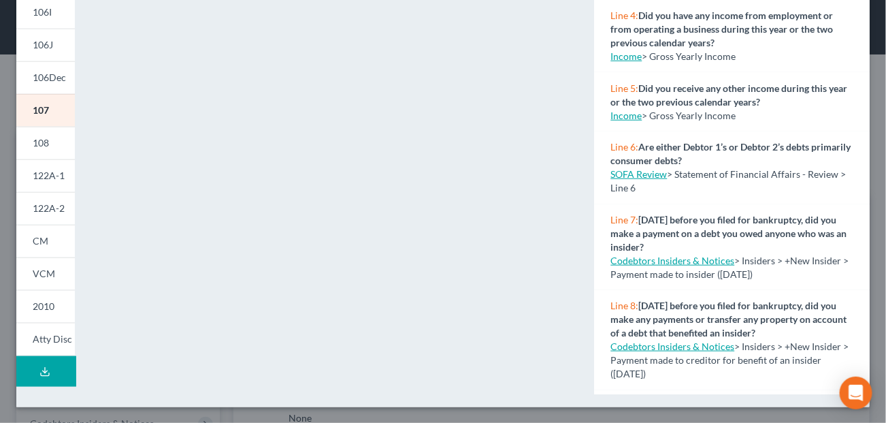
scroll to position [208, 0]
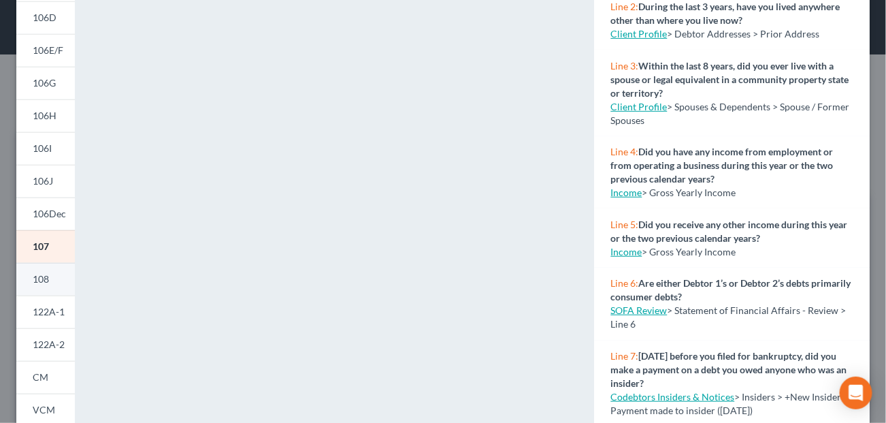
click at [47, 274] on span "108" at bounding box center [41, 279] width 16 height 12
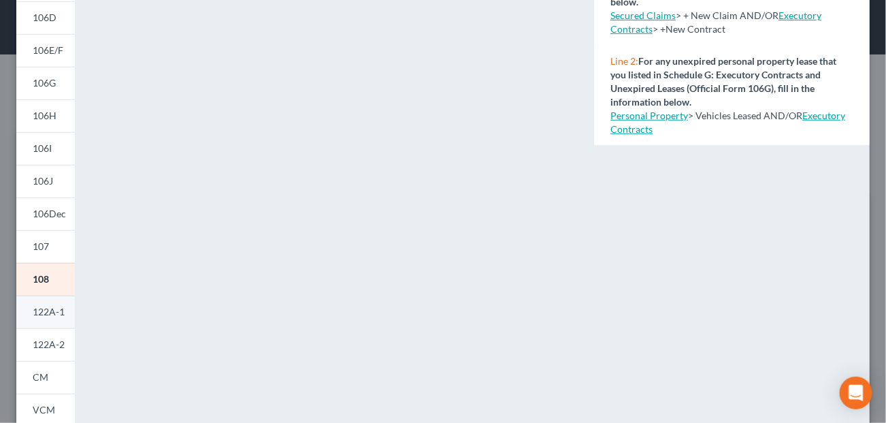
click at [52, 314] on span "122A-1" at bounding box center [49, 312] width 32 height 12
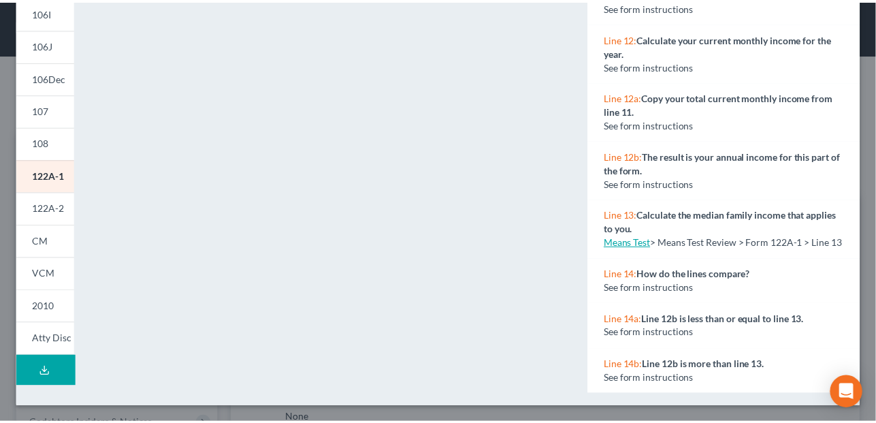
scroll to position [517, 0]
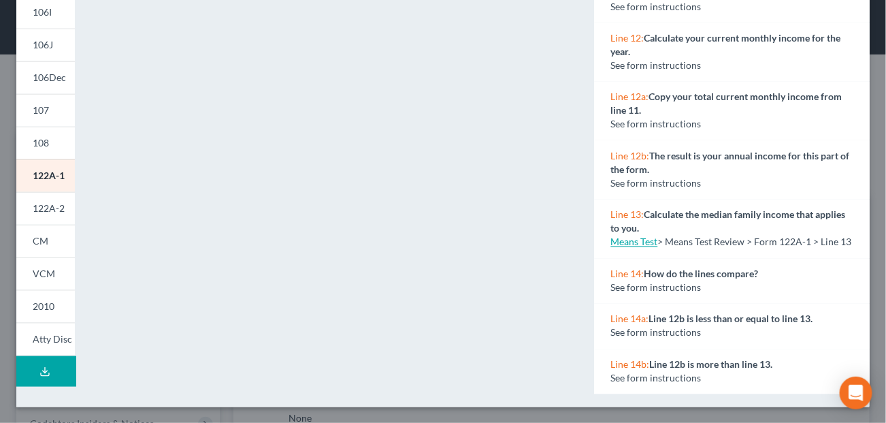
click at [619, 248] on link "Means Test" at bounding box center [634, 242] width 47 height 12
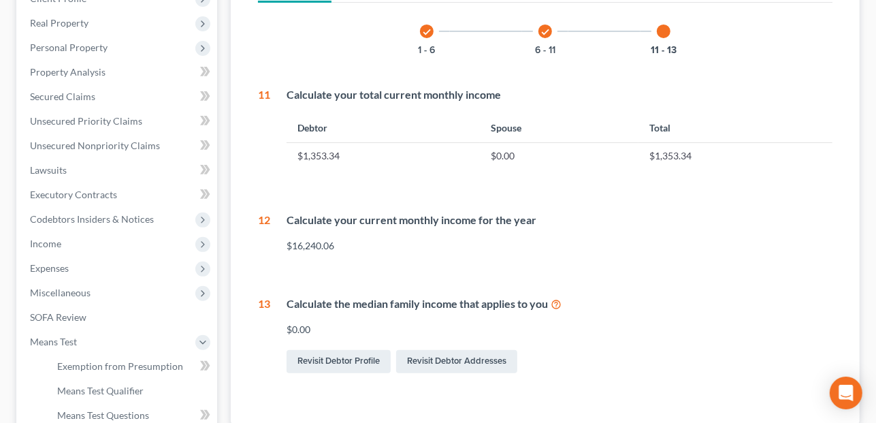
scroll to position [68, 0]
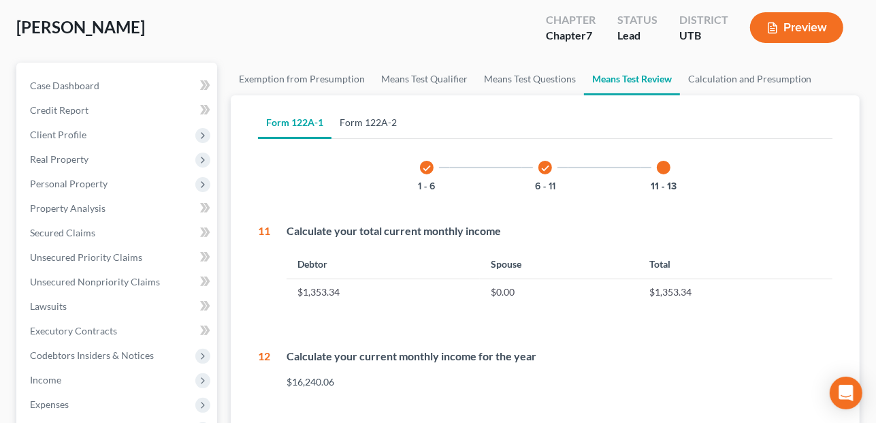
click at [389, 123] on link "Form 122A-2" at bounding box center [368, 122] width 74 height 33
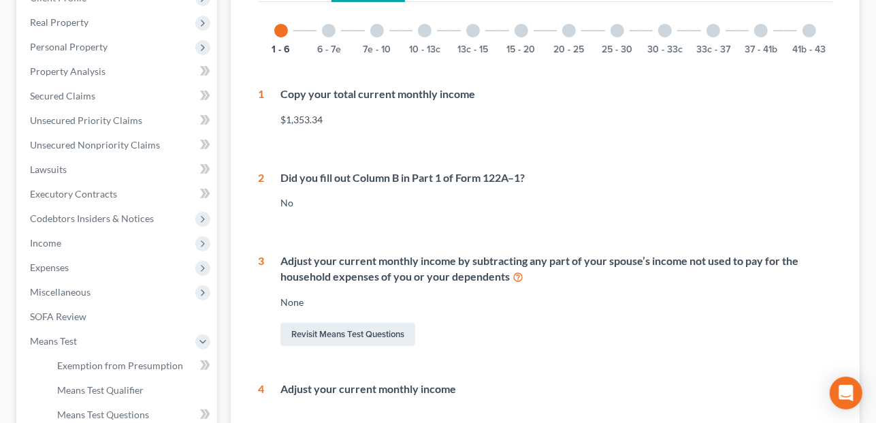
scroll to position [136, 0]
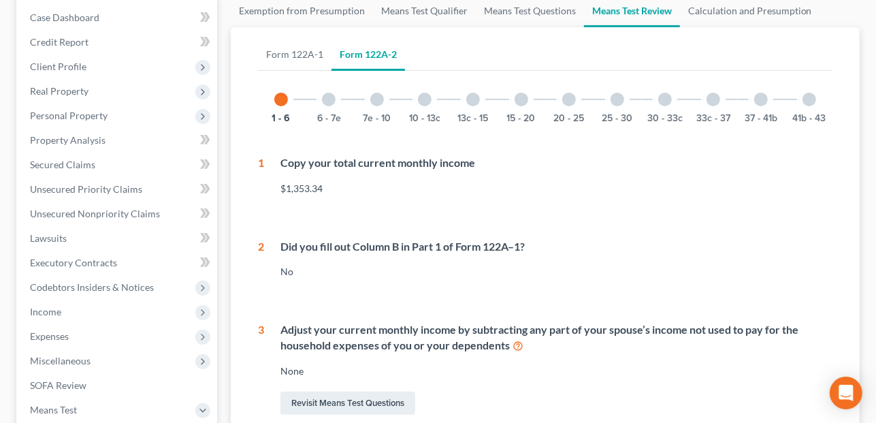
click at [330, 99] on div at bounding box center [329, 100] width 14 height 14
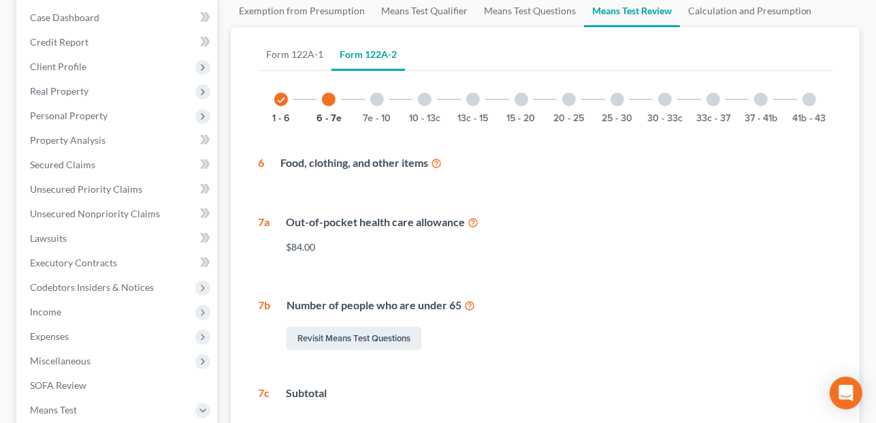
click at [375, 101] on div at bounding box center [377, 100] width 14 height 14
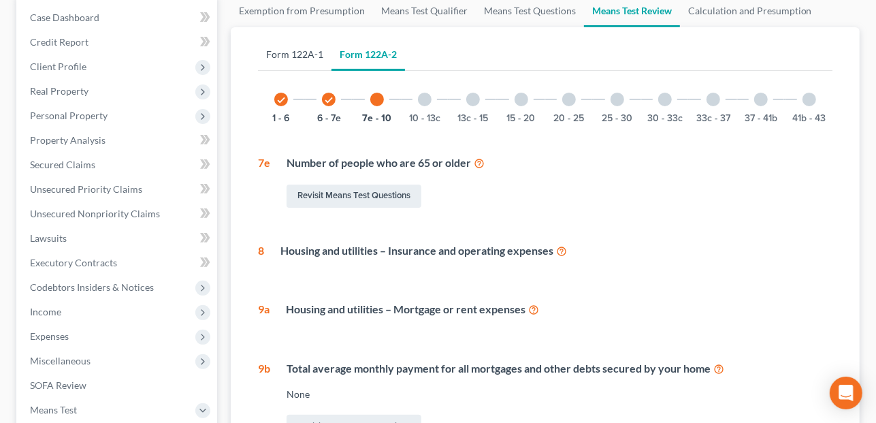
click at [290, 57] on link "Form 122A-1" at bounding box center [295, 54] width 74 height 33
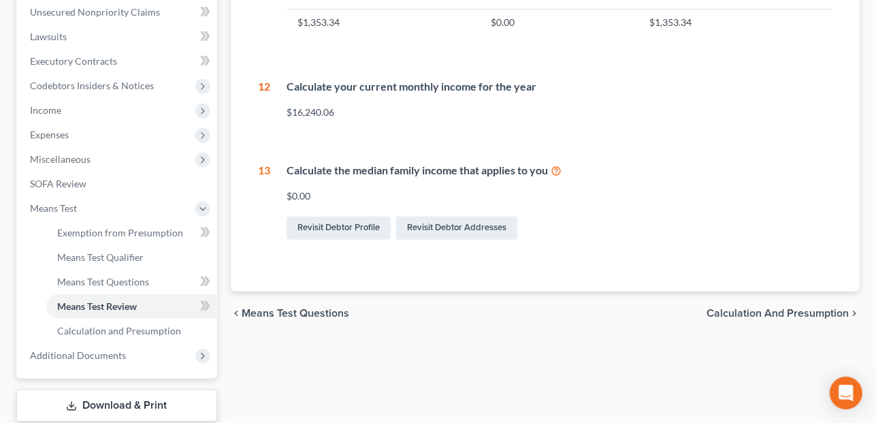
scroll to position [340, 0]
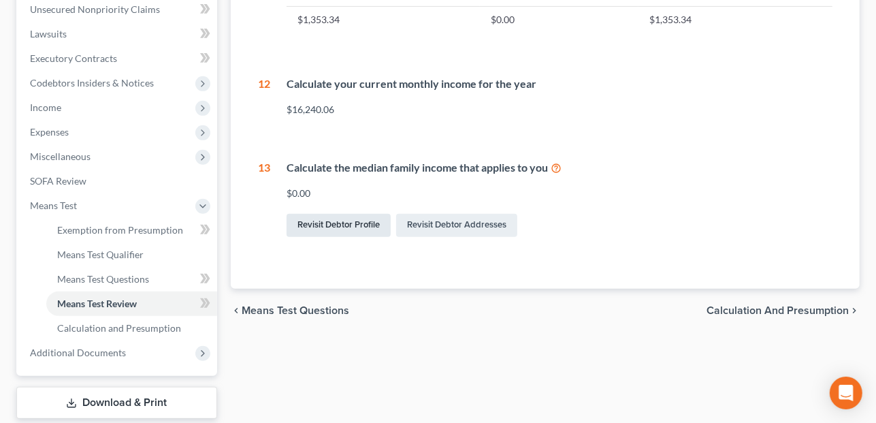
click at [317, 219] on link "Revisit Debtor Profile" at bounding box center [339, 225] width 104 height 23
select select "3"
select select "1"
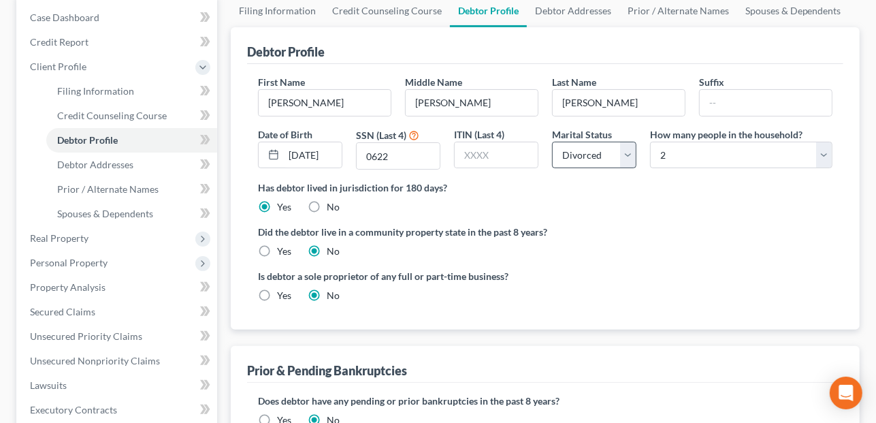
scroll to position [68, 0]
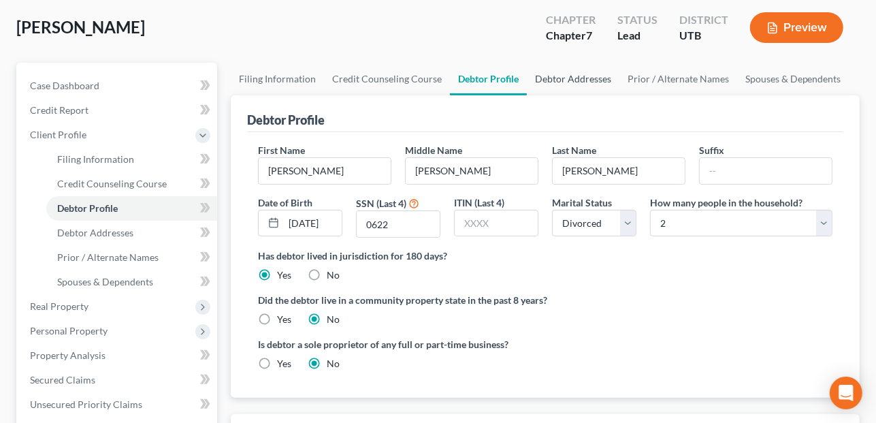
click at [574, 80] on link "Debtor Addresses" at bounding box center [573, 79] width 93 height 33
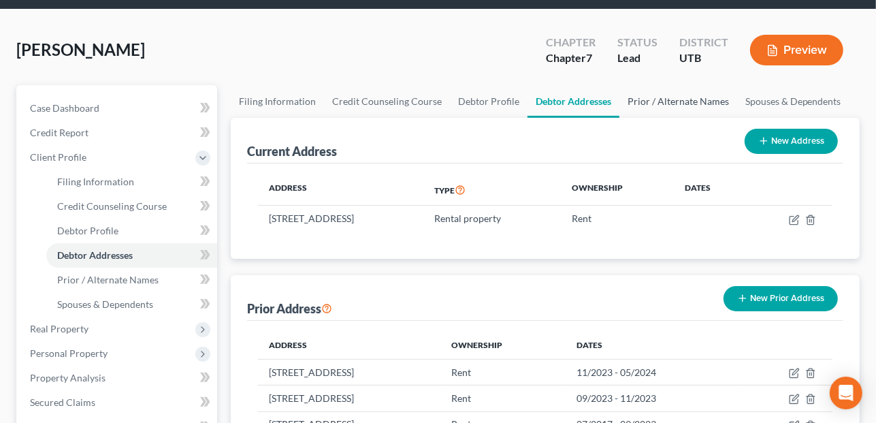
scroll to position [68, 0]
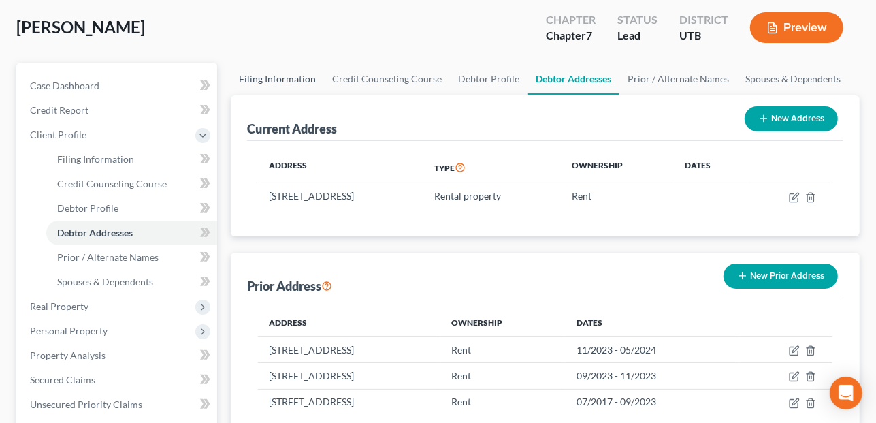
click at [308, 82] on link "Filing Information" at bounding box center [277, 79] width 93 height 33
select select "1"
select select "0"
select select "46"
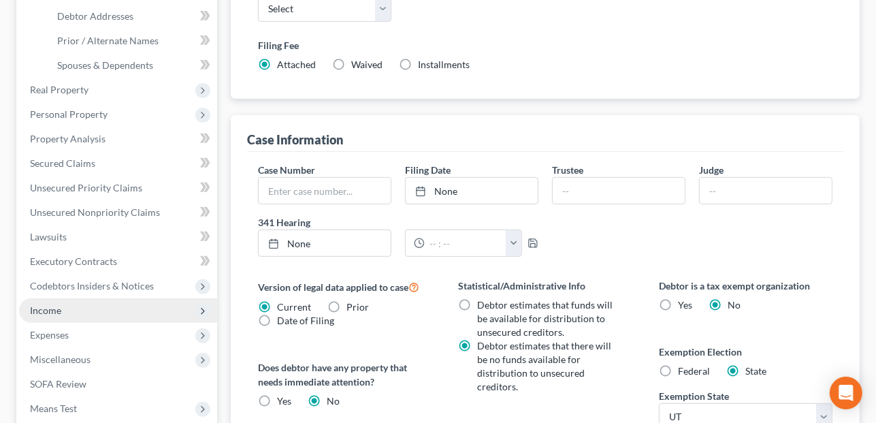
scroll to position [340, 0]
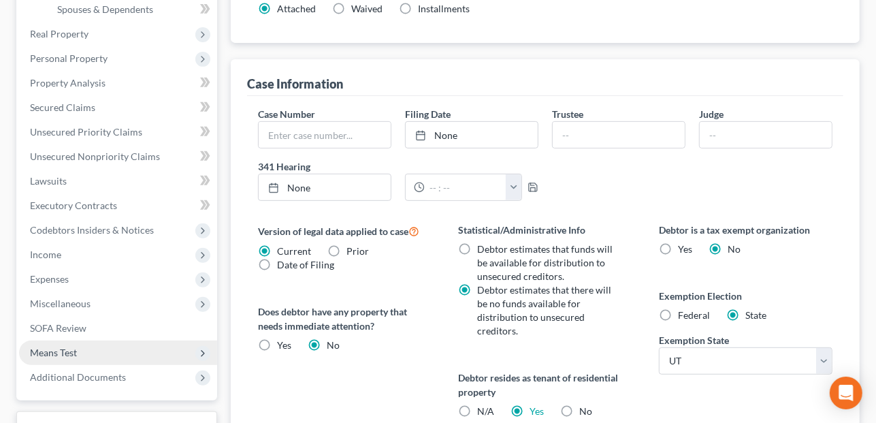
click at [174, 351] on span "Means Test" at bounding box center [118, 352] width 198 height 25
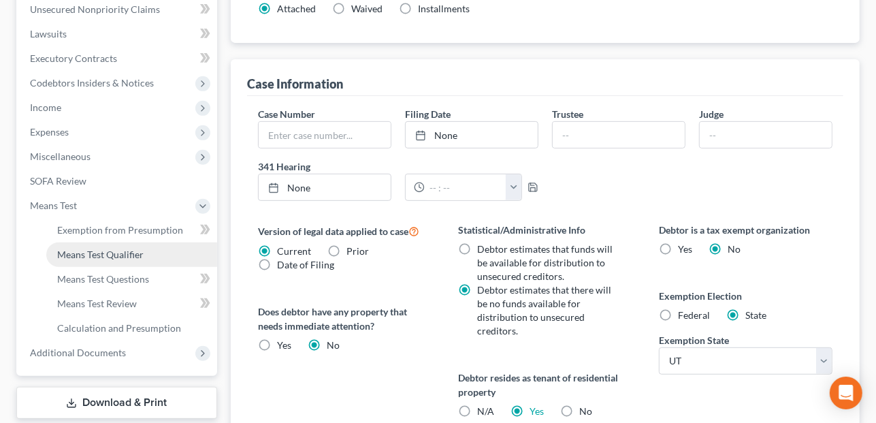
click at [76, 249] on span "Means Test Qualifier" at bounding box center [100, 254] width 86 height 12
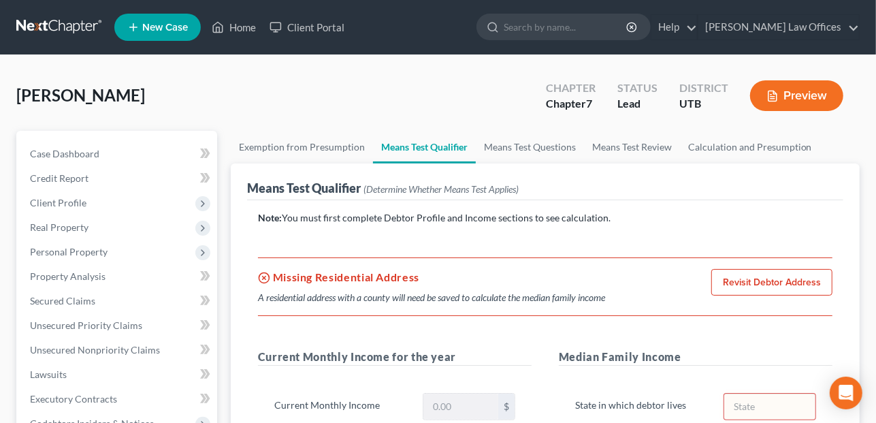
click at [748, 277] on link "Revisit Debtor Address" at bounding box center [771, 282] width 121 height 27
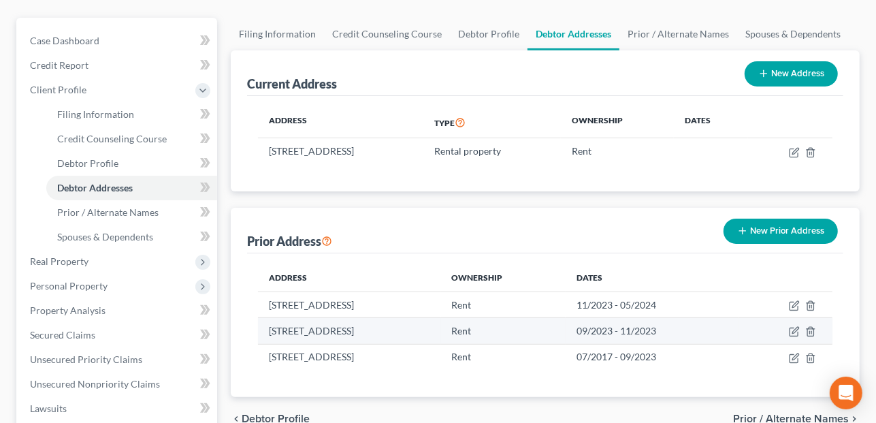
scroll to position [136, 0]
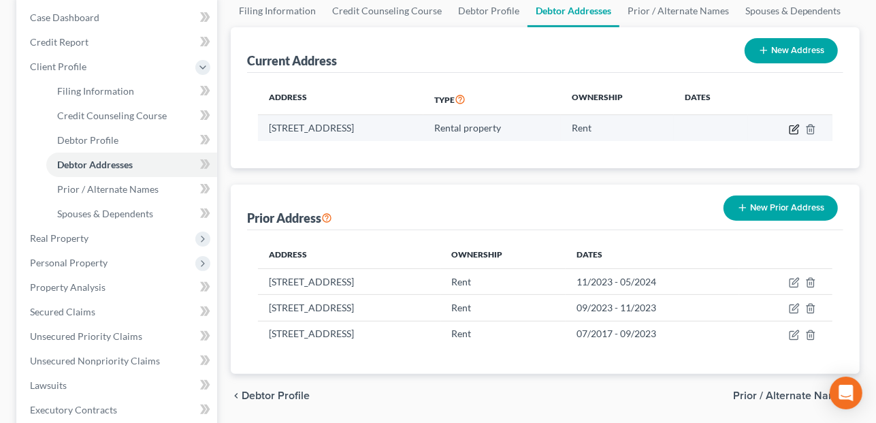
click at [793, 127] on icon "button" at bounding box center [794, 129] width 11 height 11
select select "46"
select select "1"
select select "2"
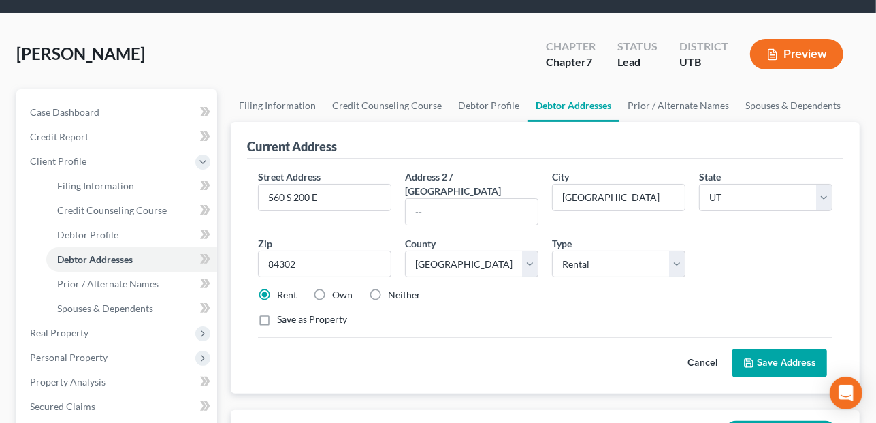
scroll to position [0, 0]
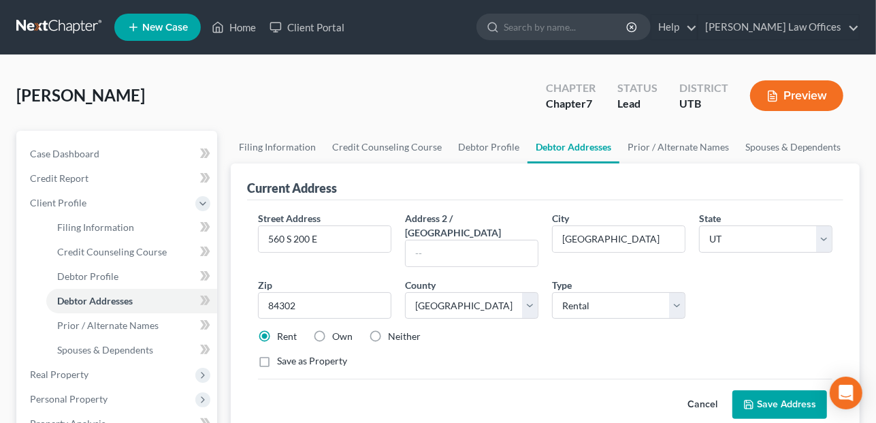
click at [711, 393] on button "Cancel" at bounding box center [702, 404] width 60 height 27
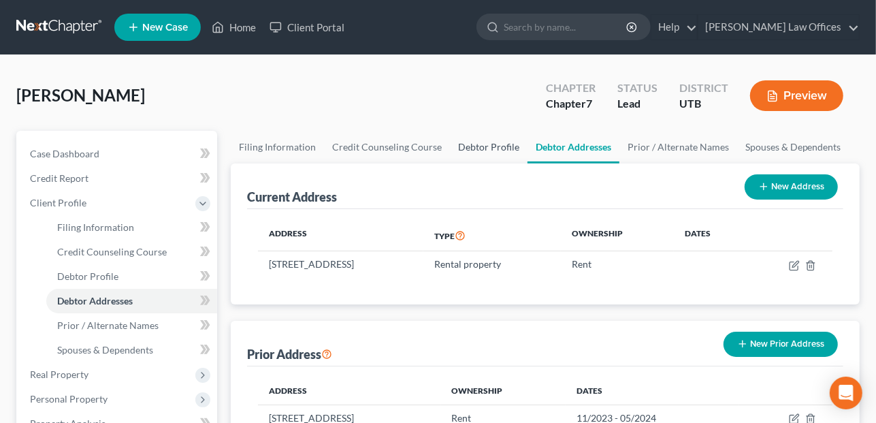
click at [483, 150] on link "Debtor Profile" at bounding box center [489, 147] width 78 height 33
select select "3"
select select "1"
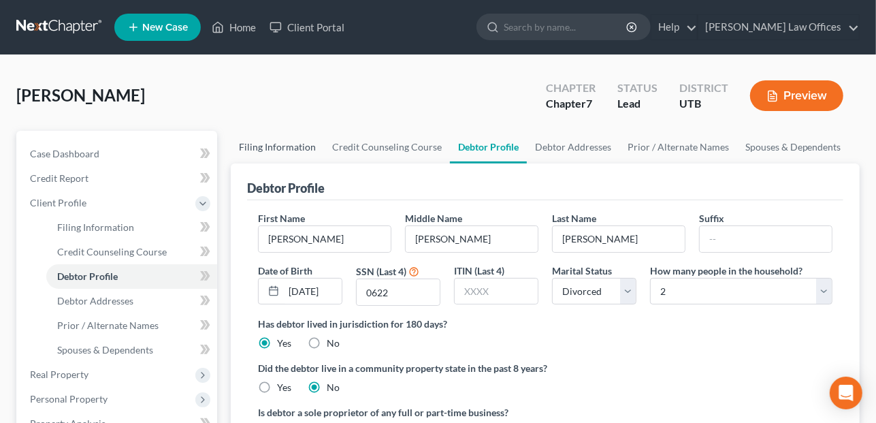
click at [292, 146] on link "Filing Information" at bounding box center [277, 147] width 93 height 33
select select "1"
select select "0"
select select "81"
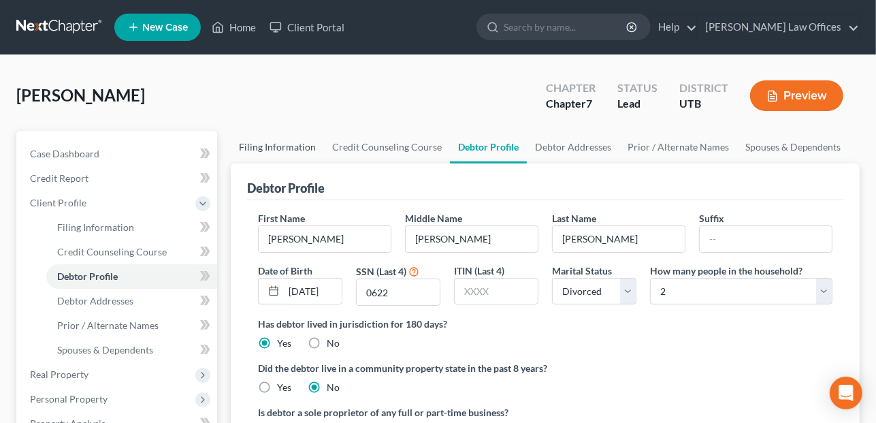
select select "0"
select select "46"
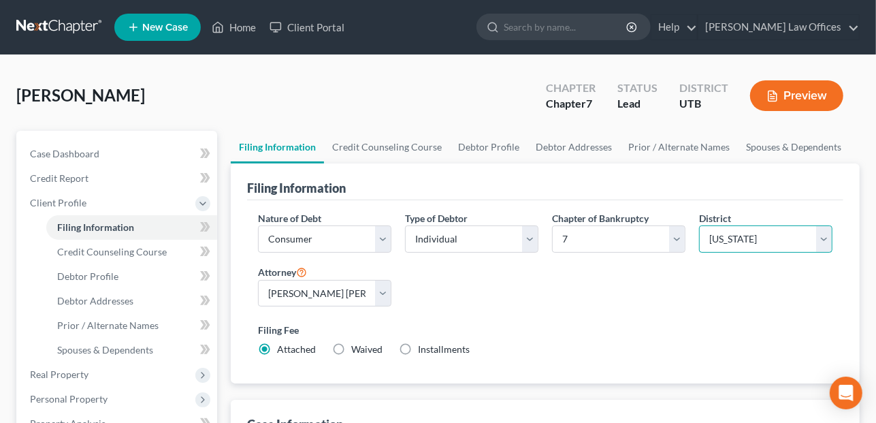
click at [763, 236] on select "Select [US_STATE] - [GEOGRAPHIC_DATA] [US_STATE] - [GEOGRAPHIC_DATA][US_STATE] …" at bounding box center [765, 238] width 133 height 27
click at [699, 225] on select "Select [US_STATE] - [GEOGRAPHIC_DATA] [US_STATE] - [GEOGRAPHIC_DATA][US_STATE] …" at bounding box center [765, 238] width 133 height 27
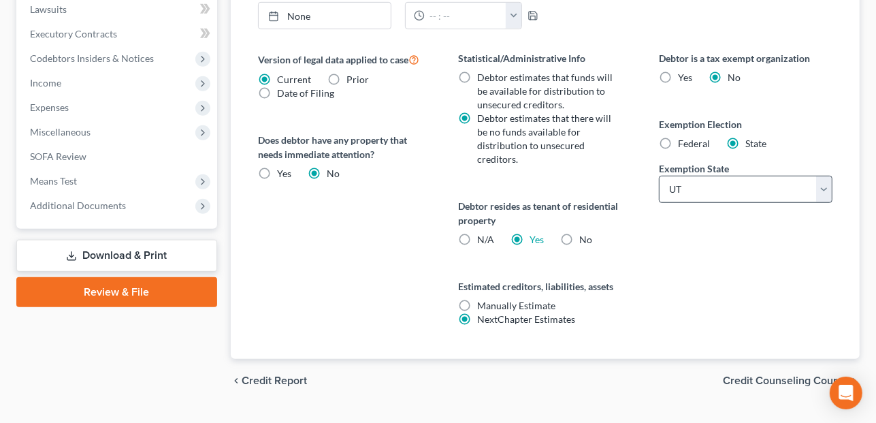
scroll to position [540, 0]
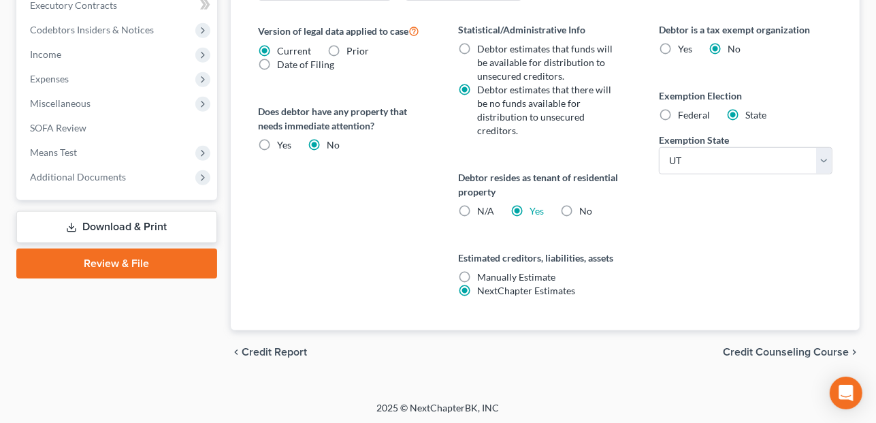
click at [764, 347] on span "Credit Counseling Course" at bounding box center [786, 351] width 126 height 11
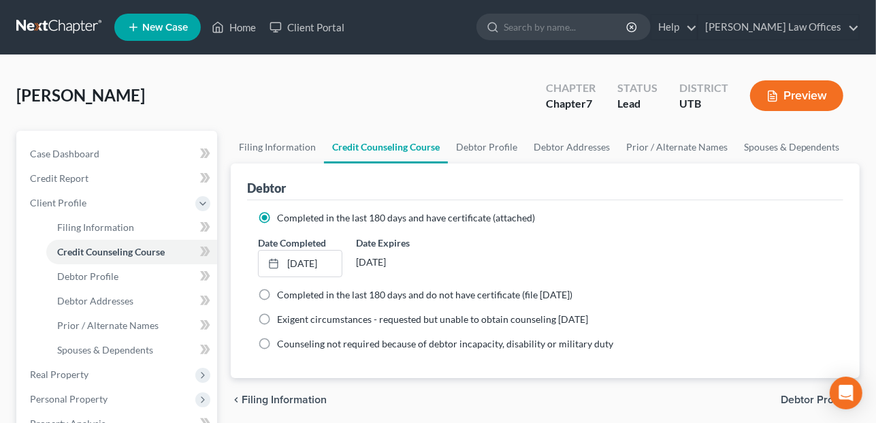
click at [787, 394] on span "Debtor Profile" at bounding box center [815, 399] width 68 height 11
select select "3"
select select "1"
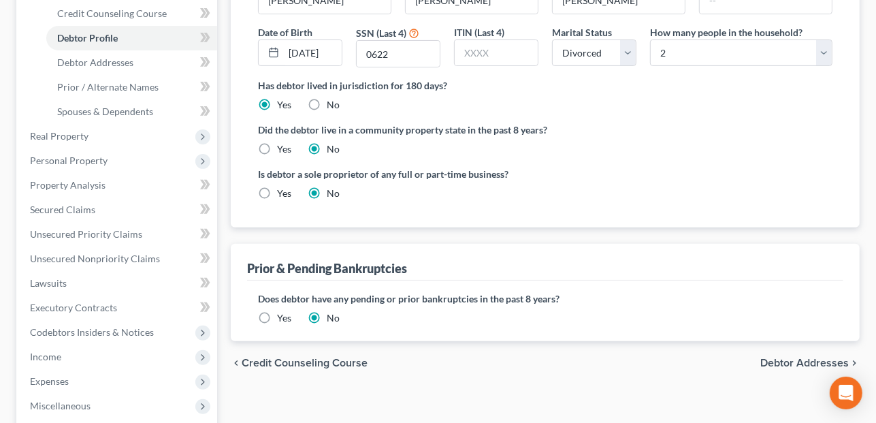
scroll to position [272, 0]
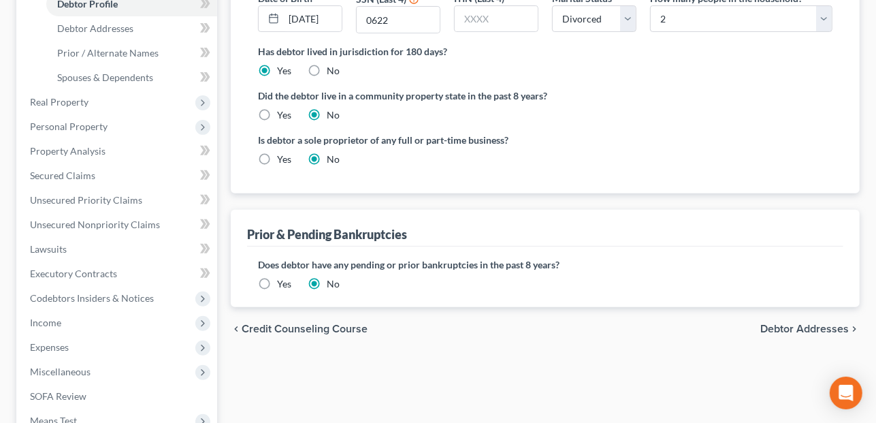
click at [793, 327] on span "Debtor Addresses" at bounding box center [804, 328] width 88 height 11
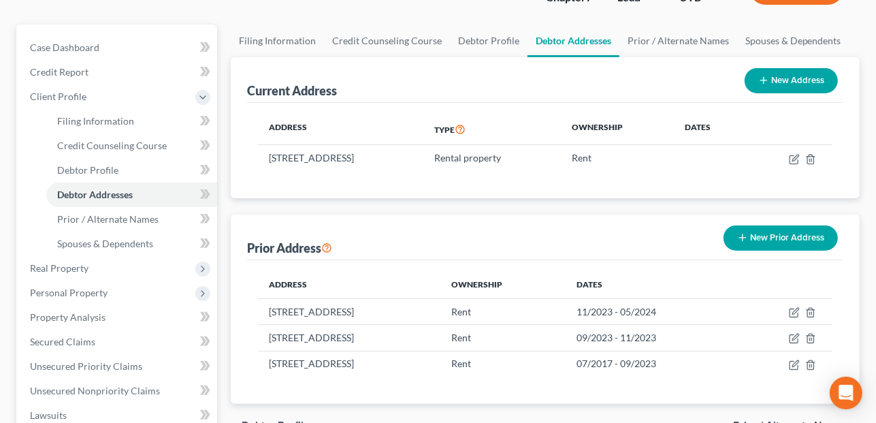
scroll to position [204, 0]
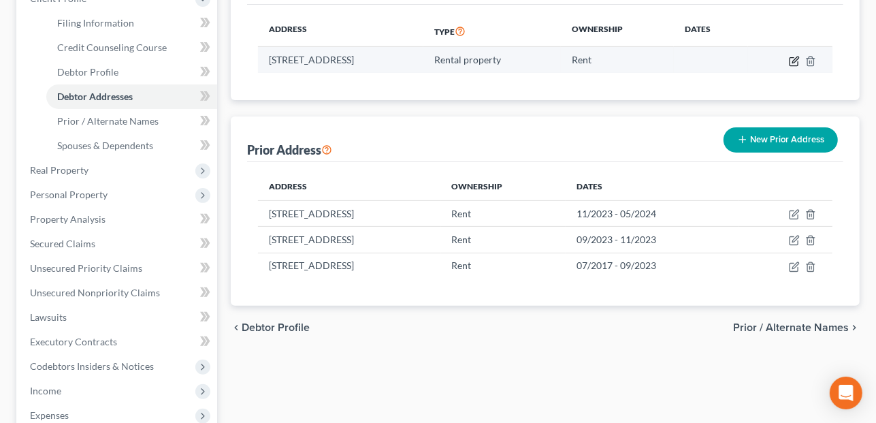
click at [795, 61] on icon "button" at bounding box center [795, 59] width 6 height 6
select select "46"
select select "1"
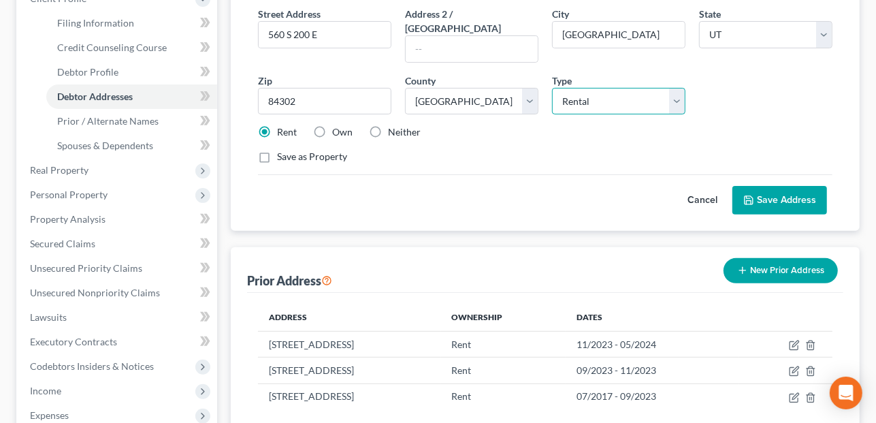
click at [674, 88] on select "Select Residential Mailing Rental Business" at bounding box center [618, 101] width 133 height 27
select select "0"
click at [552, 88] on select "Select Residential Mailing Rental Business" at bounding box center [618, 101] width 133 height 27
click at [769, 186] on button "Save Address" at bounding box center [779, 200] width 95 height 29
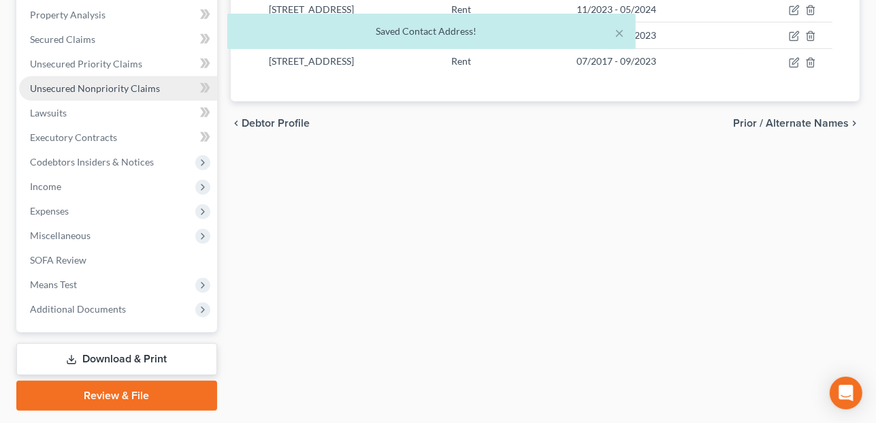
click at [100, 282] on span "Means Test" at bounding box center [118, 284] width 198 height 25
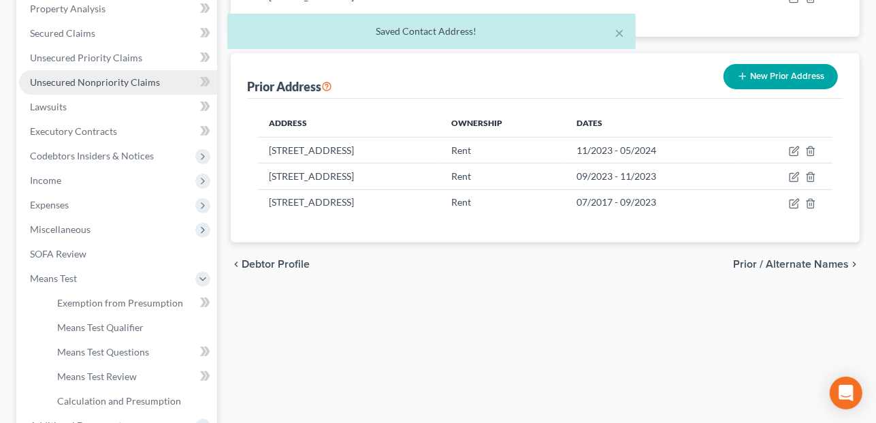
scroll to position [261, 0]
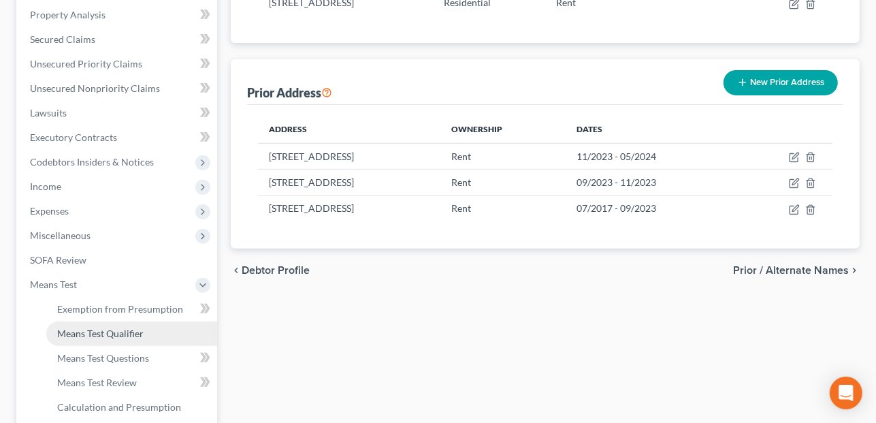
click at [82, 326] on link "Means Test Qualifier" at bounding box center [131, 333] width 171 height 25
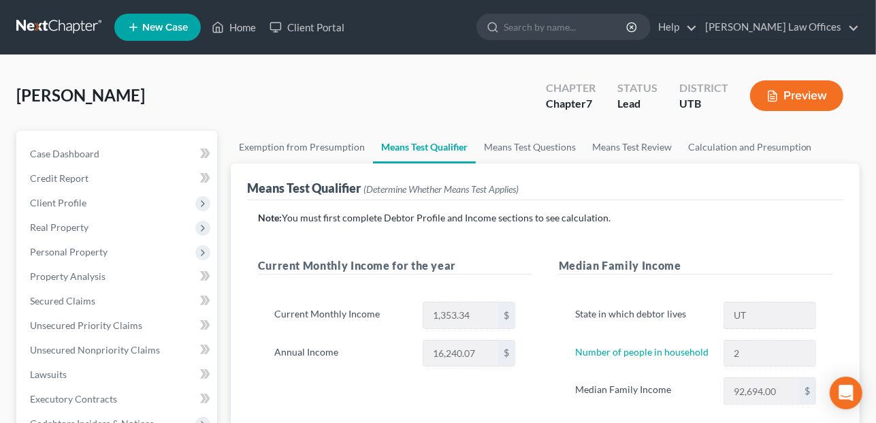
click at [802, 88] on button "Preview" at bounding box center [796, 95] width 93 height 31
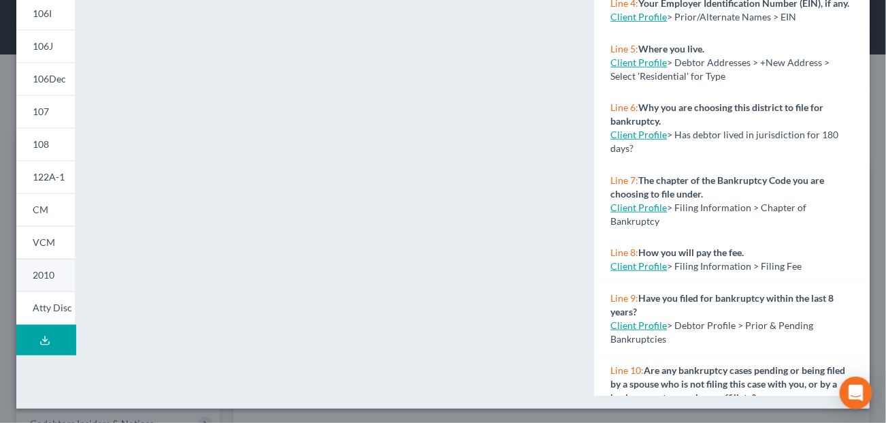
scroll to position [344, 0]
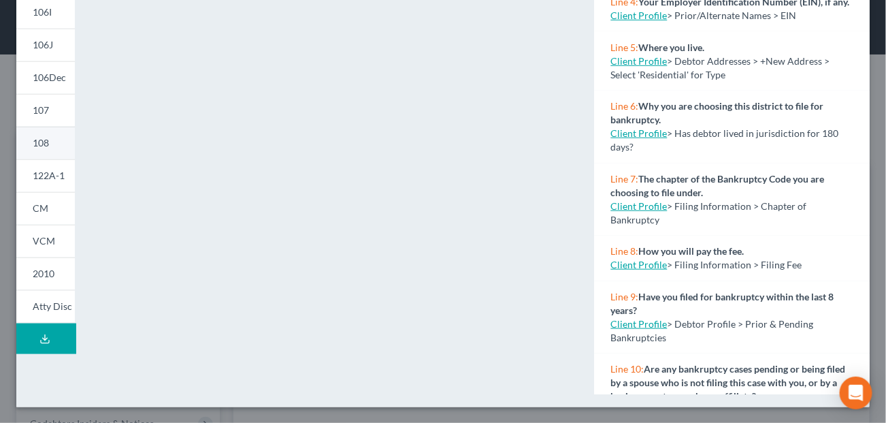
click at [52, 148] on link "108" at bounding box center [45, 143] width 59 height 33
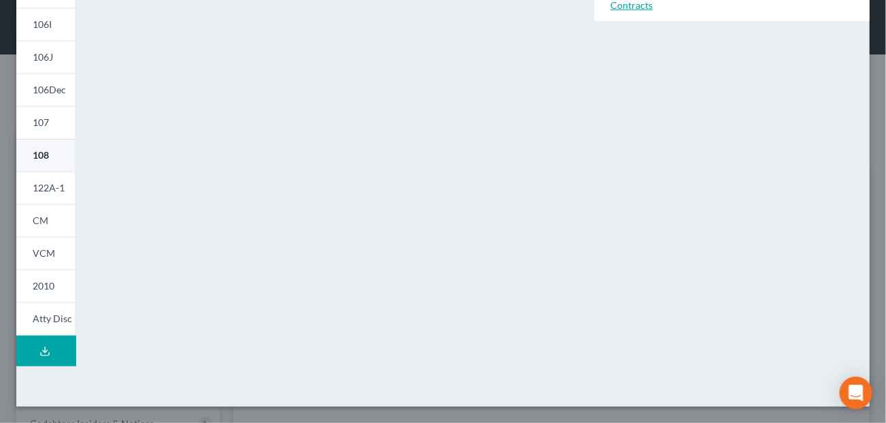
scroll to position [332, 0]
click at [50, 191] on span "122A-1" at bounding box center [49, 188] width 32 height 12
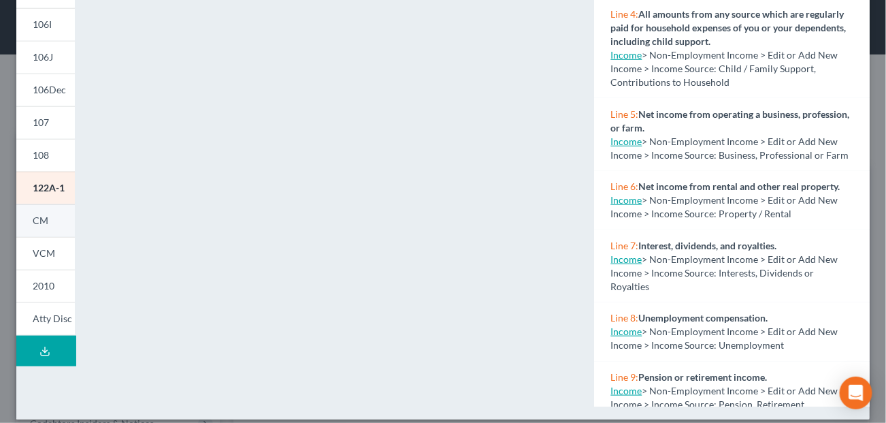
click at [48, 208] on link "CM" at bounding box center [45, 220] width 59 height 33
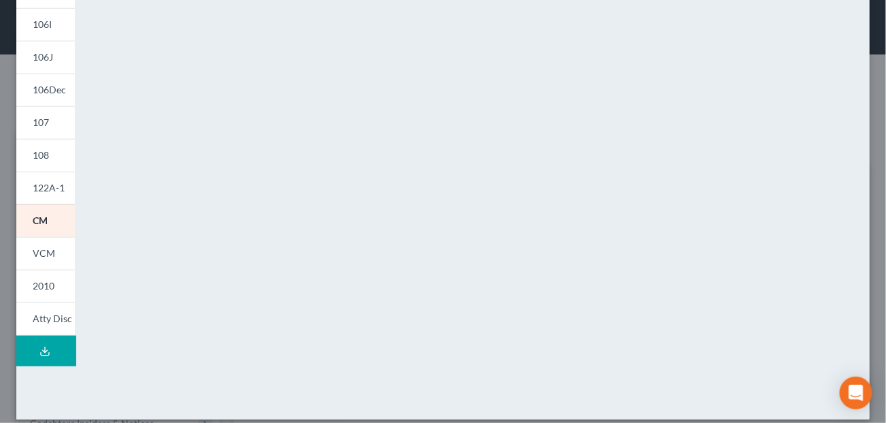
scroll to position [340, 0]
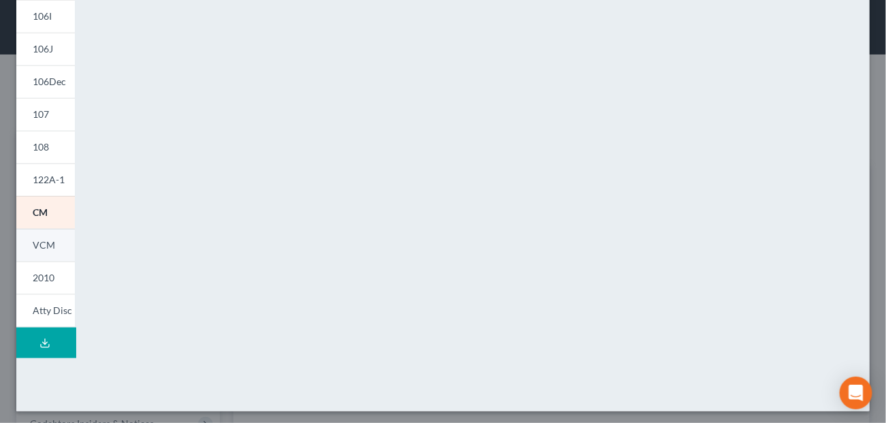
click at [45, 250] on link "VCM" at bounding box center [45, 245] width 59 height 33
click at [49, 273] on span "2010" at bounding box center [44, 278] width 22 height 12
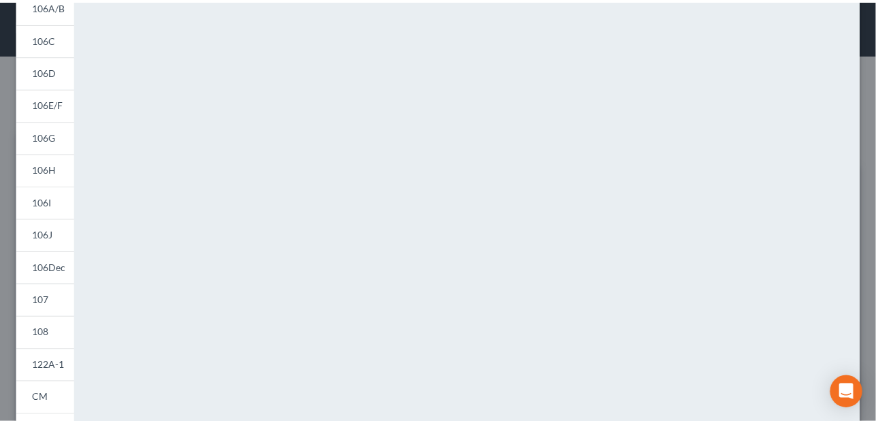
scroll to position [0, 0]
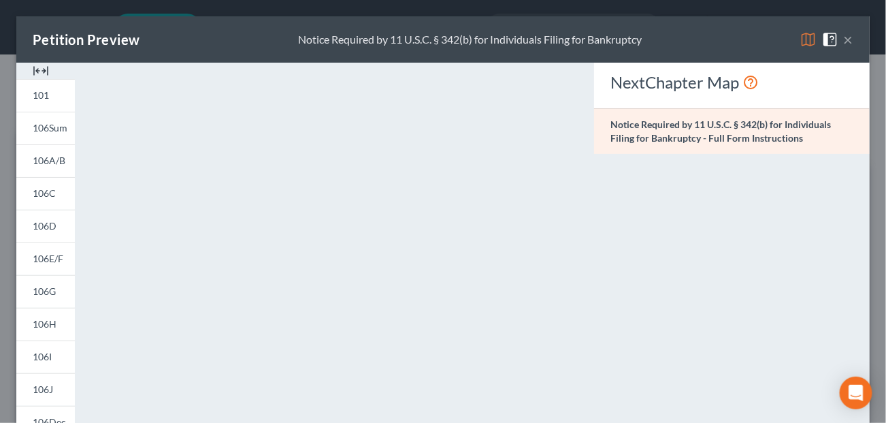
click at [832, 44] on span at bounding box center [833, 39] width 22 height 12
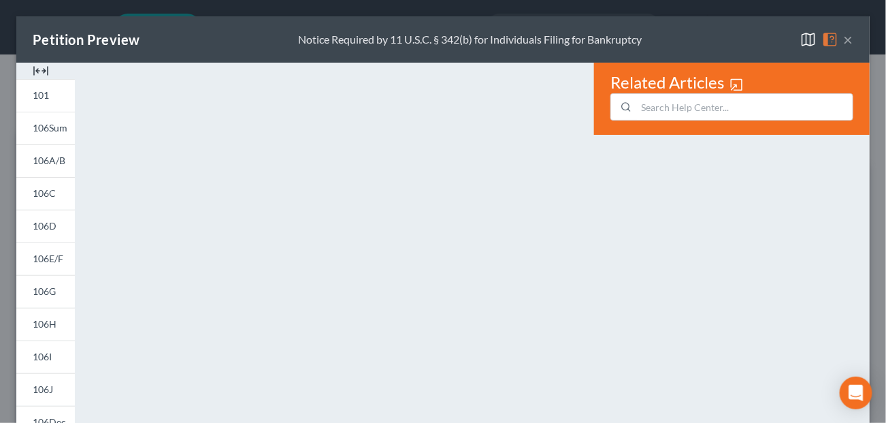
click at [844, 40] on button "×" at bounding box center [849, 39] width 10 height 16
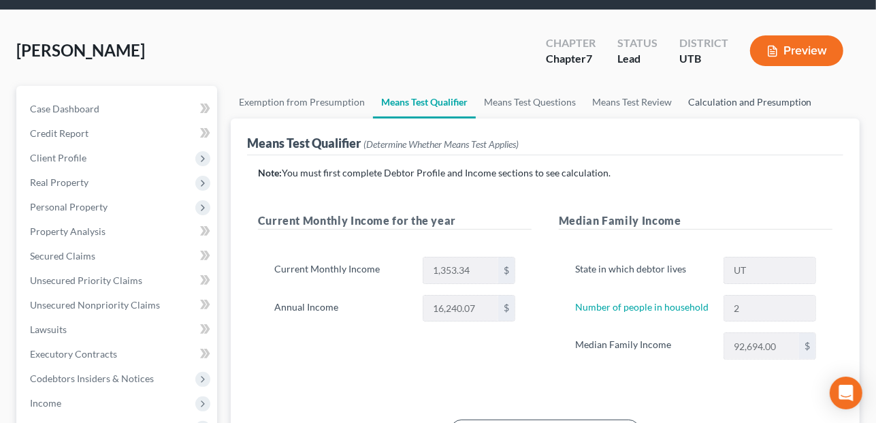
scroll to position [68, 0]
